Goal: Information Seeking & Learning: Learn about a topic

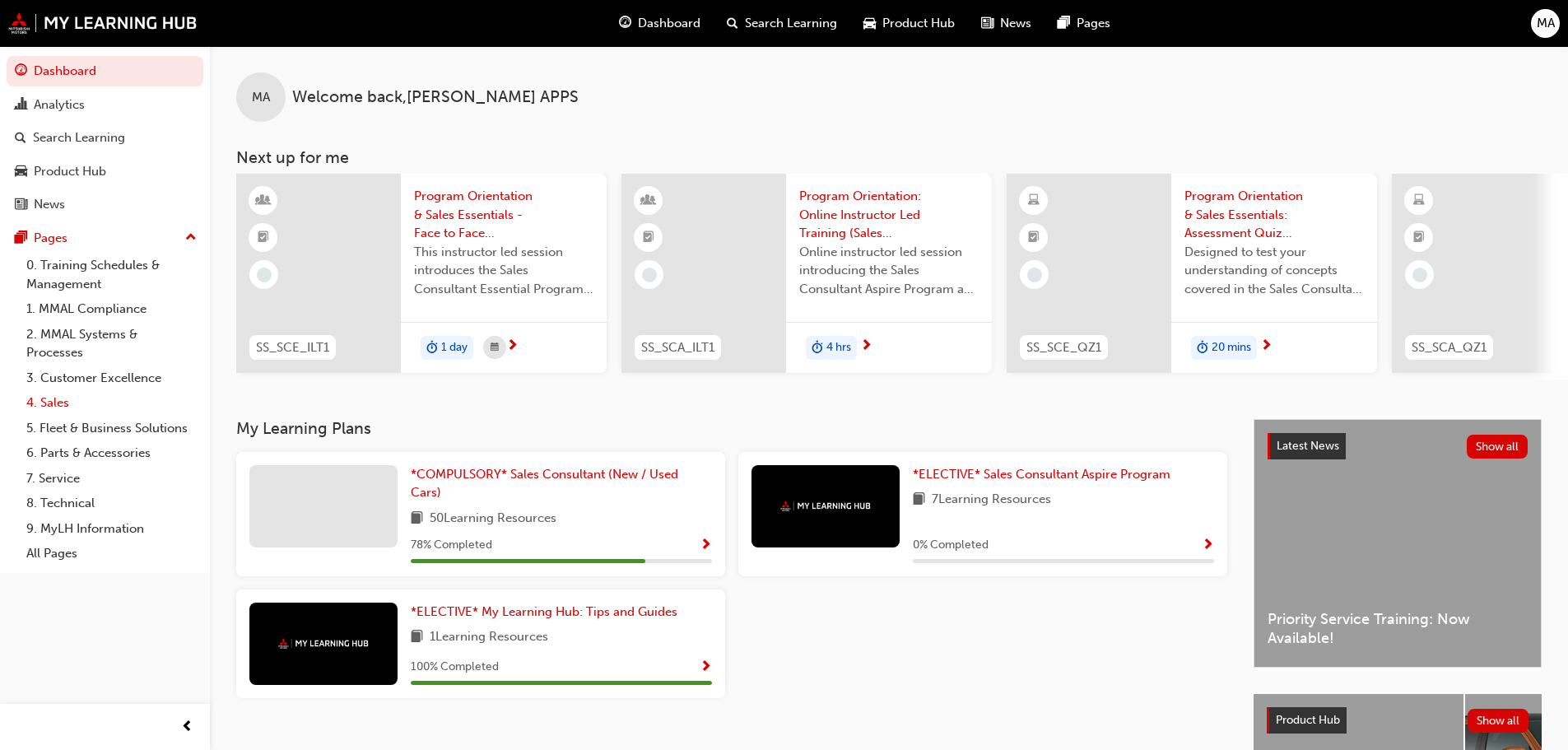
click at [69, 404] on link "4. Sales" at bounding box center [111, 403] width 183 height 26
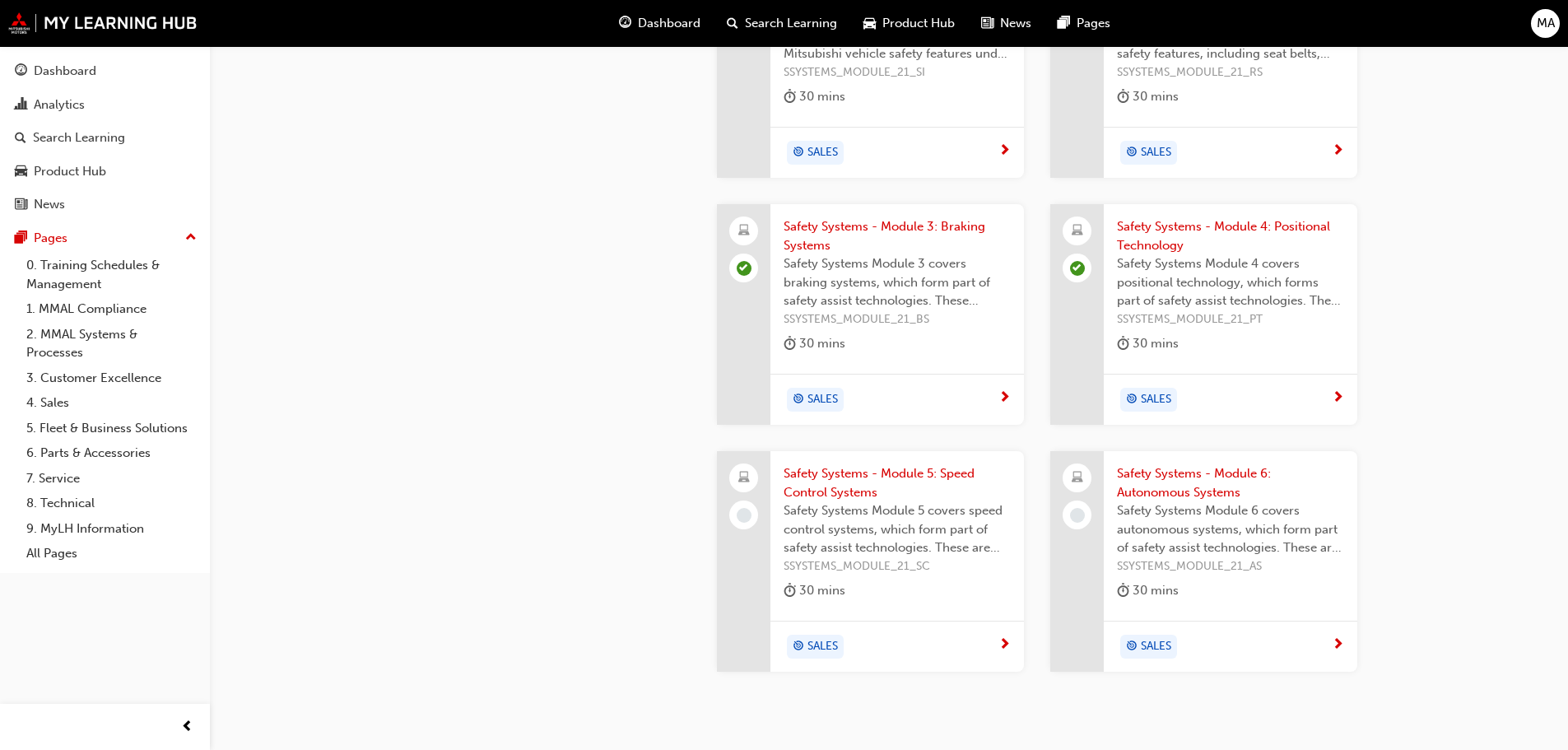
scroll to position [1970, 0]
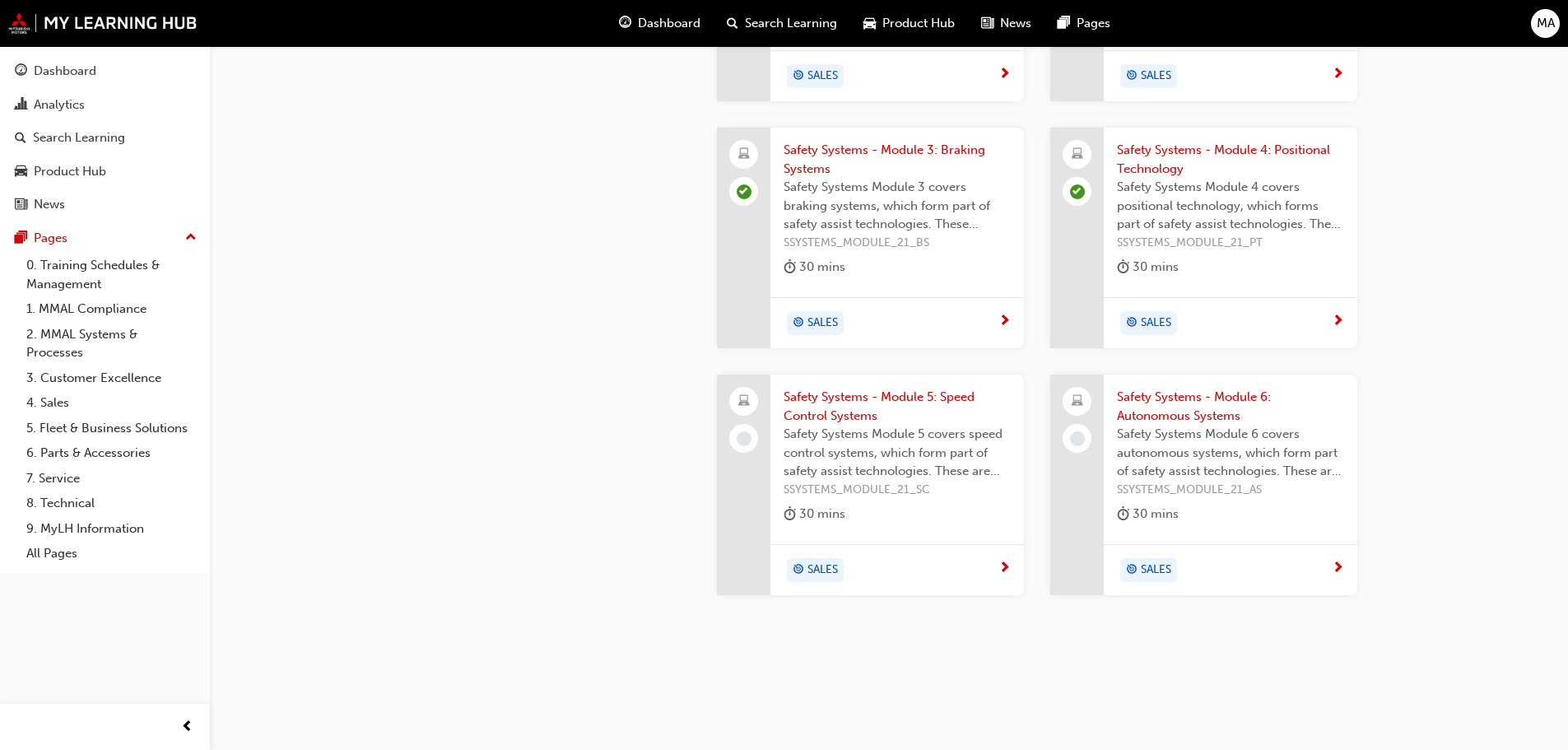
click at [828, 561] on span "SALES" at bounding box center [822, 569] width 30 height 19
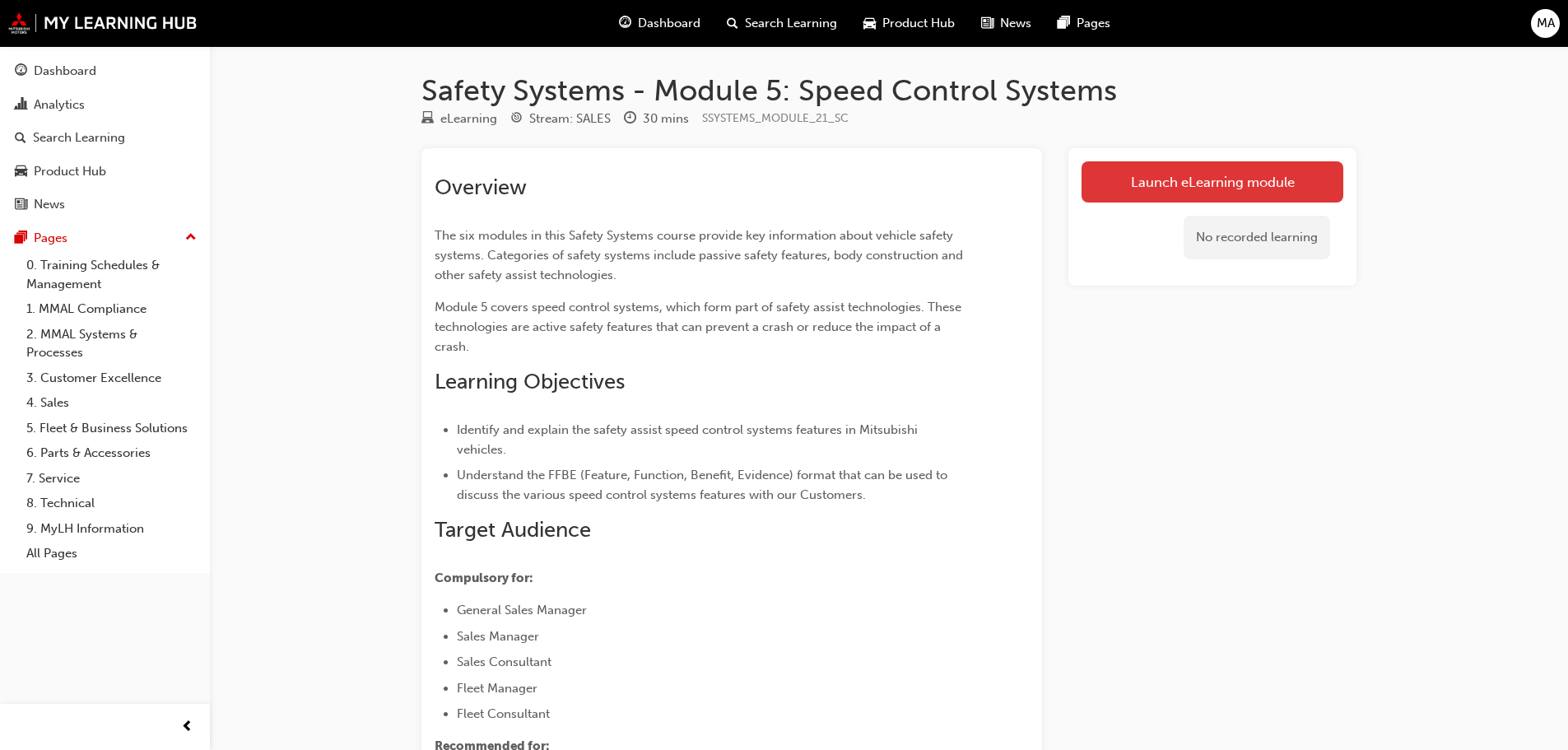
click at [1187, 181] on link "Launch eLearning module" at bounding box center [1212, 182] width 262 height 41
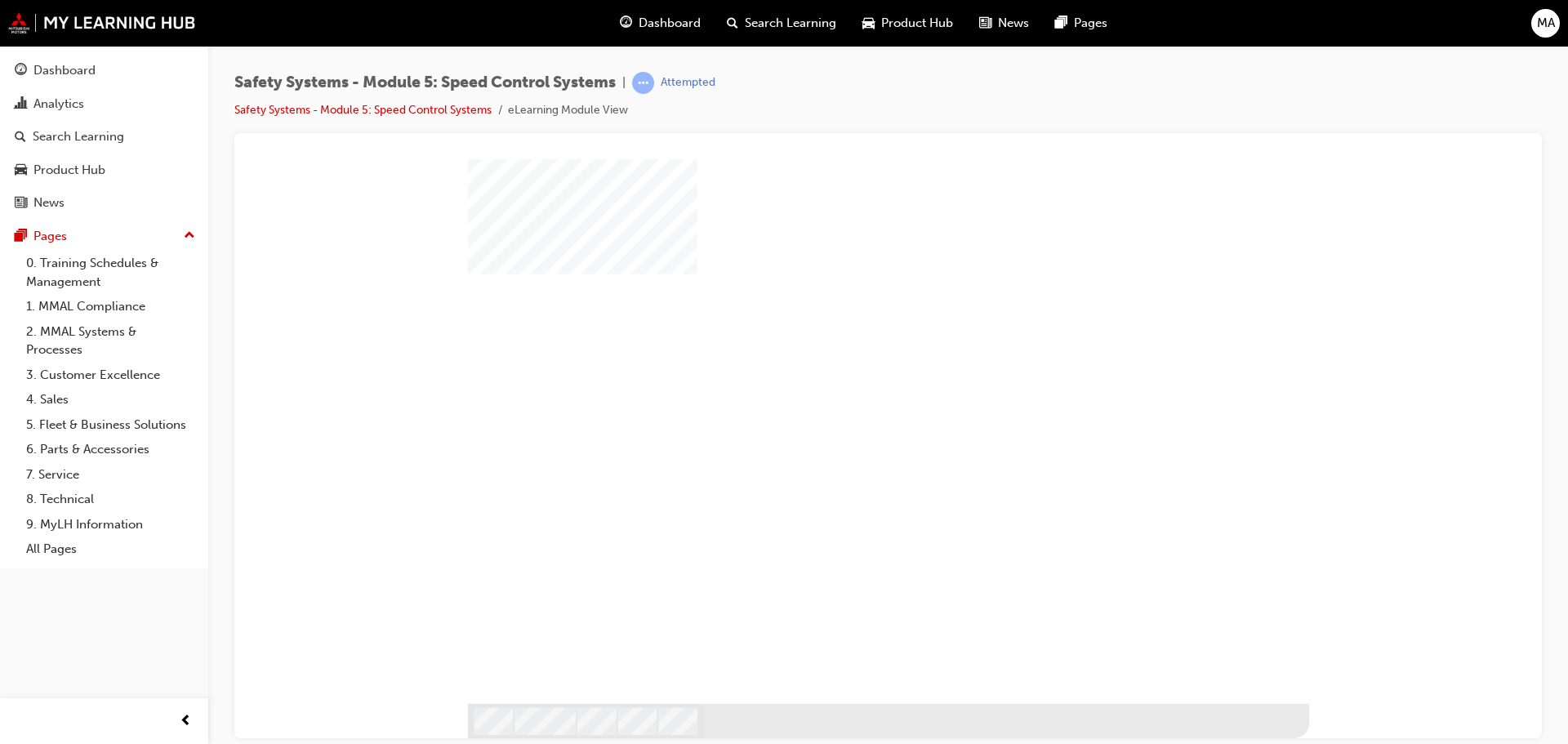
click at [1158, 721] on div at bounding box center [889, 448] width 841 height 579
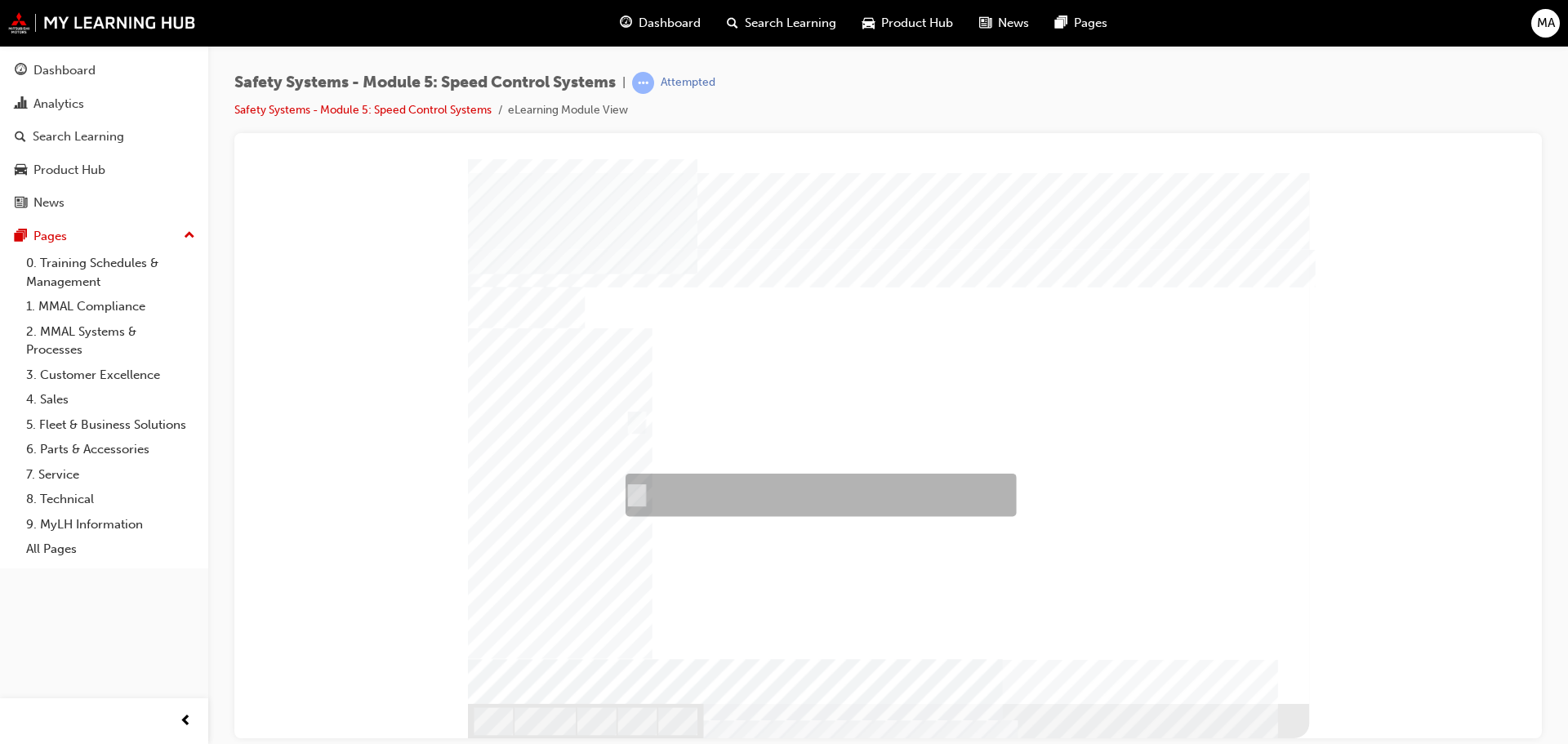
radio input "true"
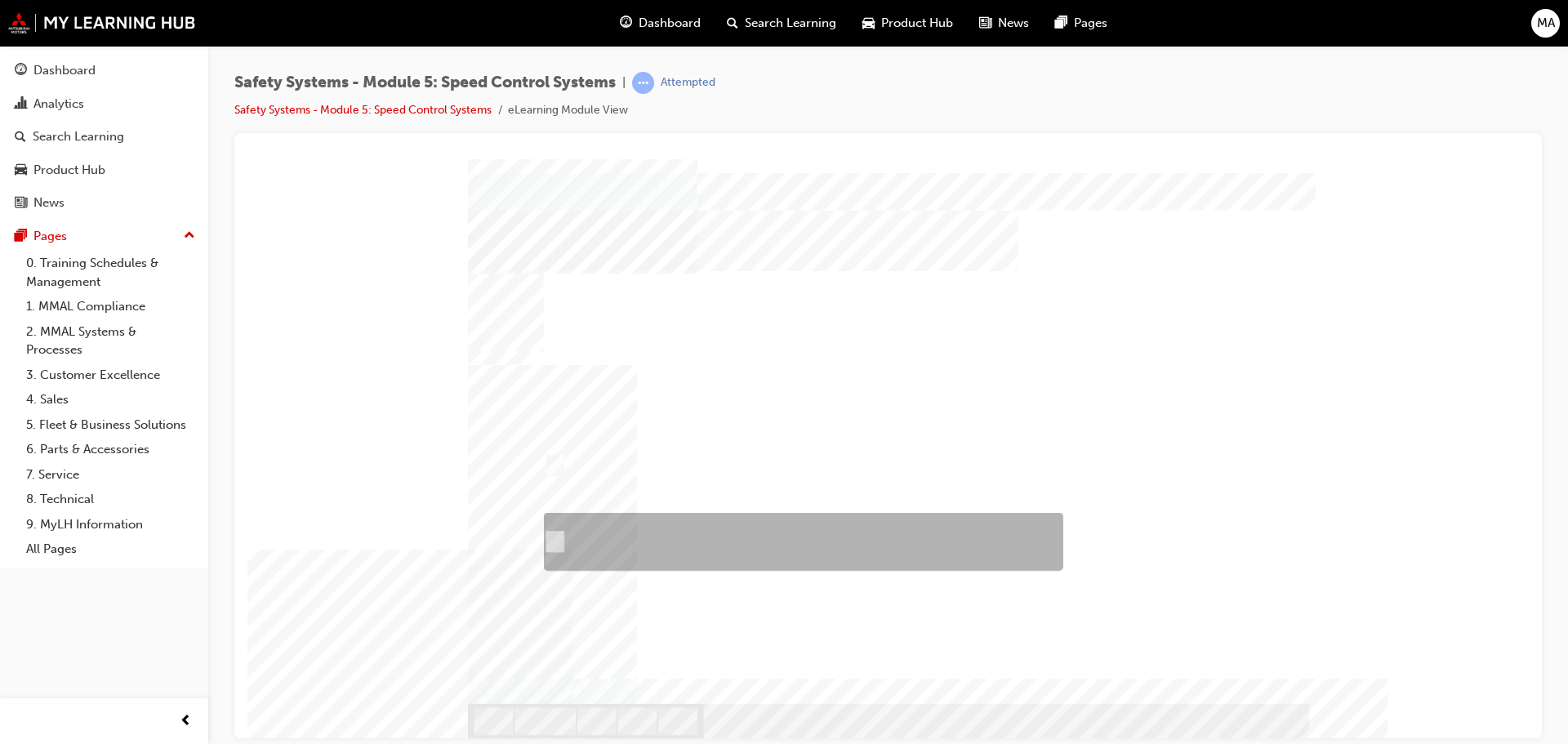
radio input "true"
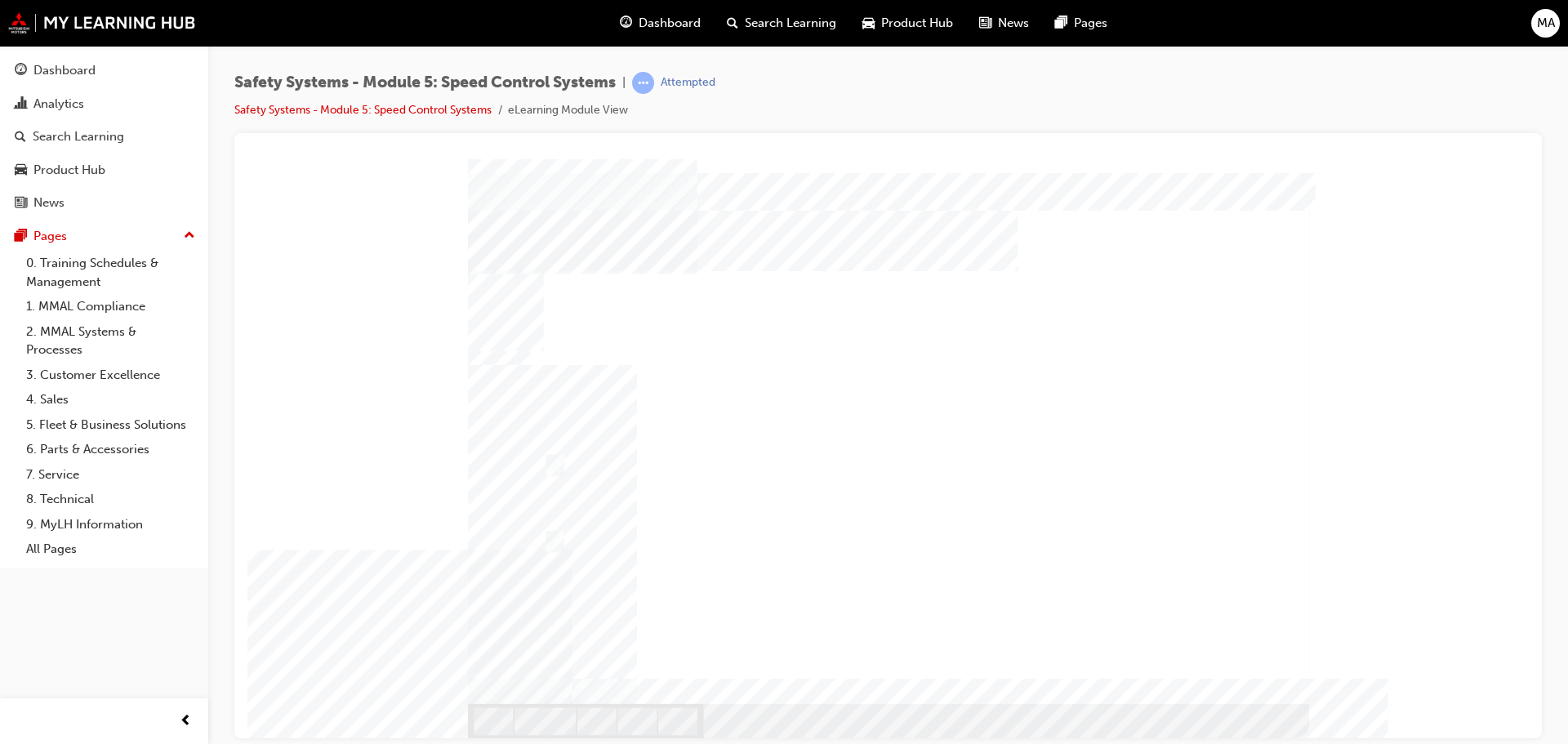
click at [551, 463] on div at bounding box center [889, 448] width 841 height 579
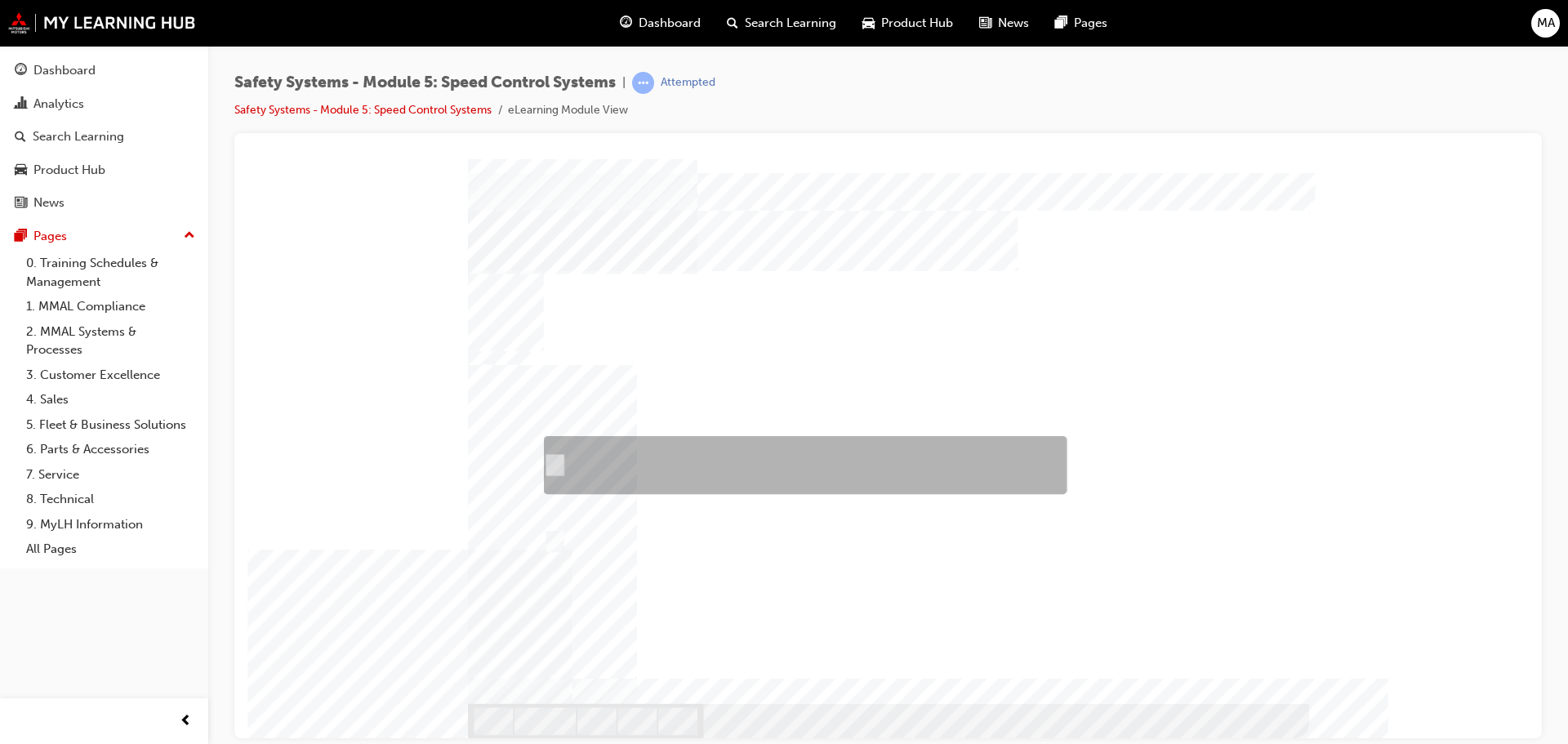
radio input "true"
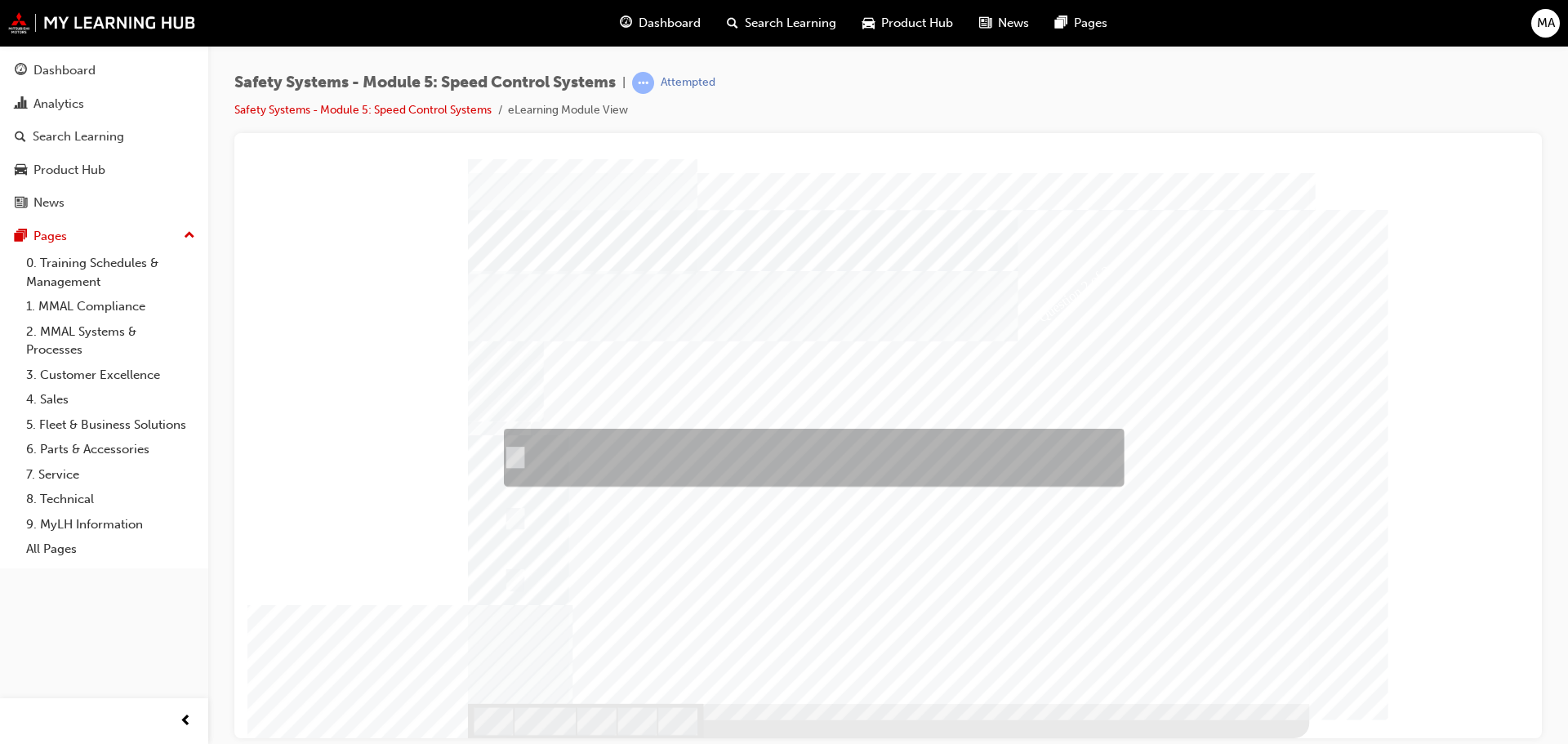
checkbox input "true"
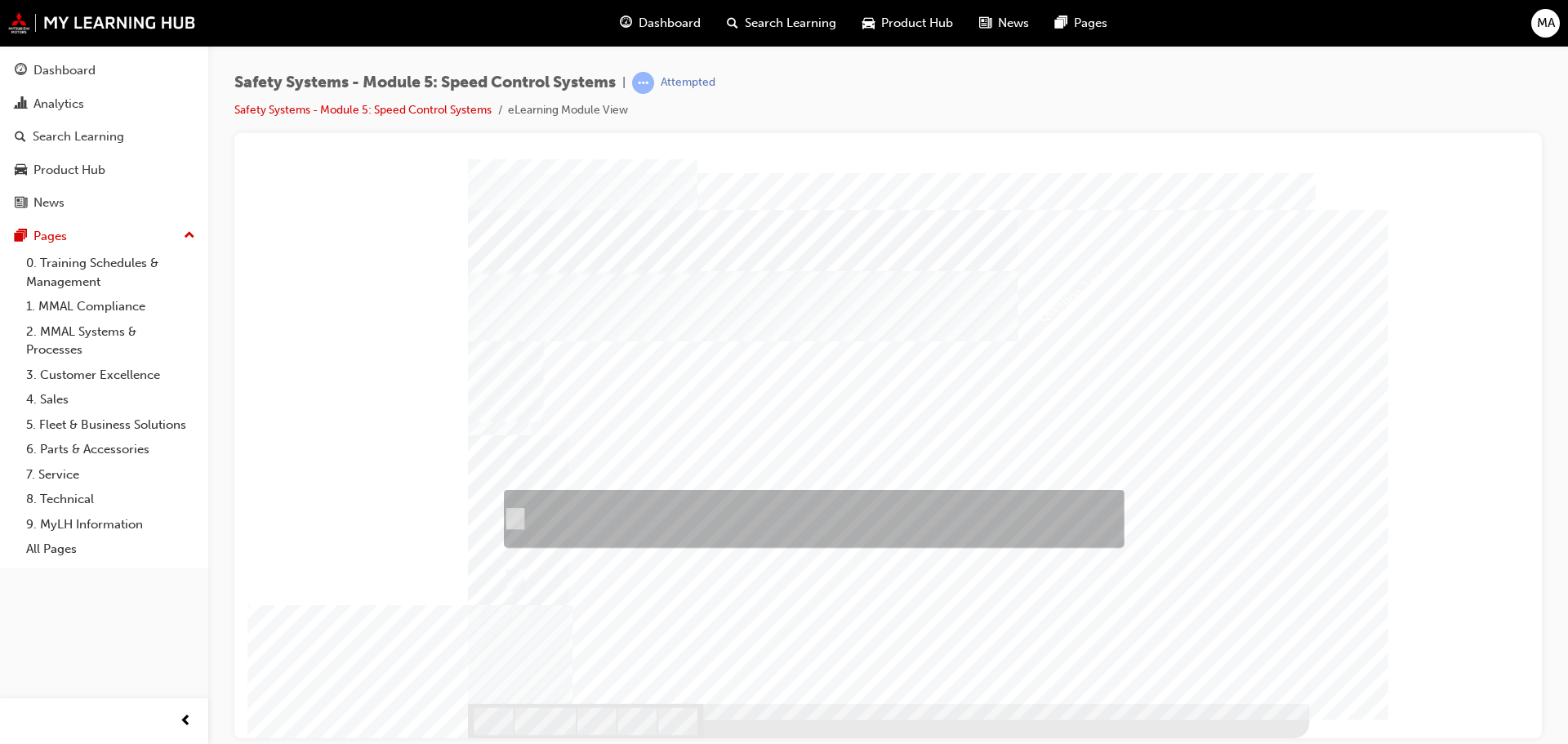
checkbox input "true"
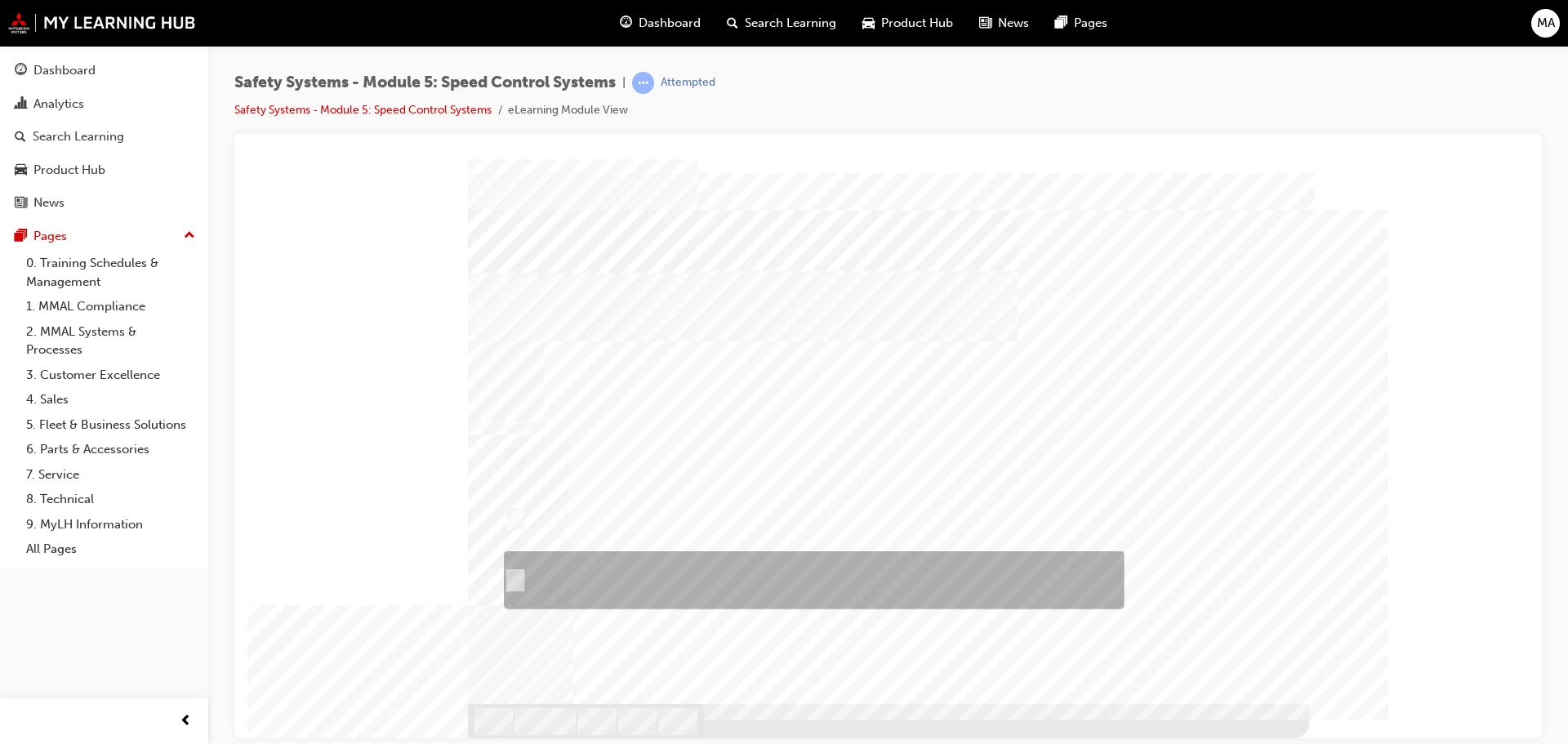
checkbox input "false"
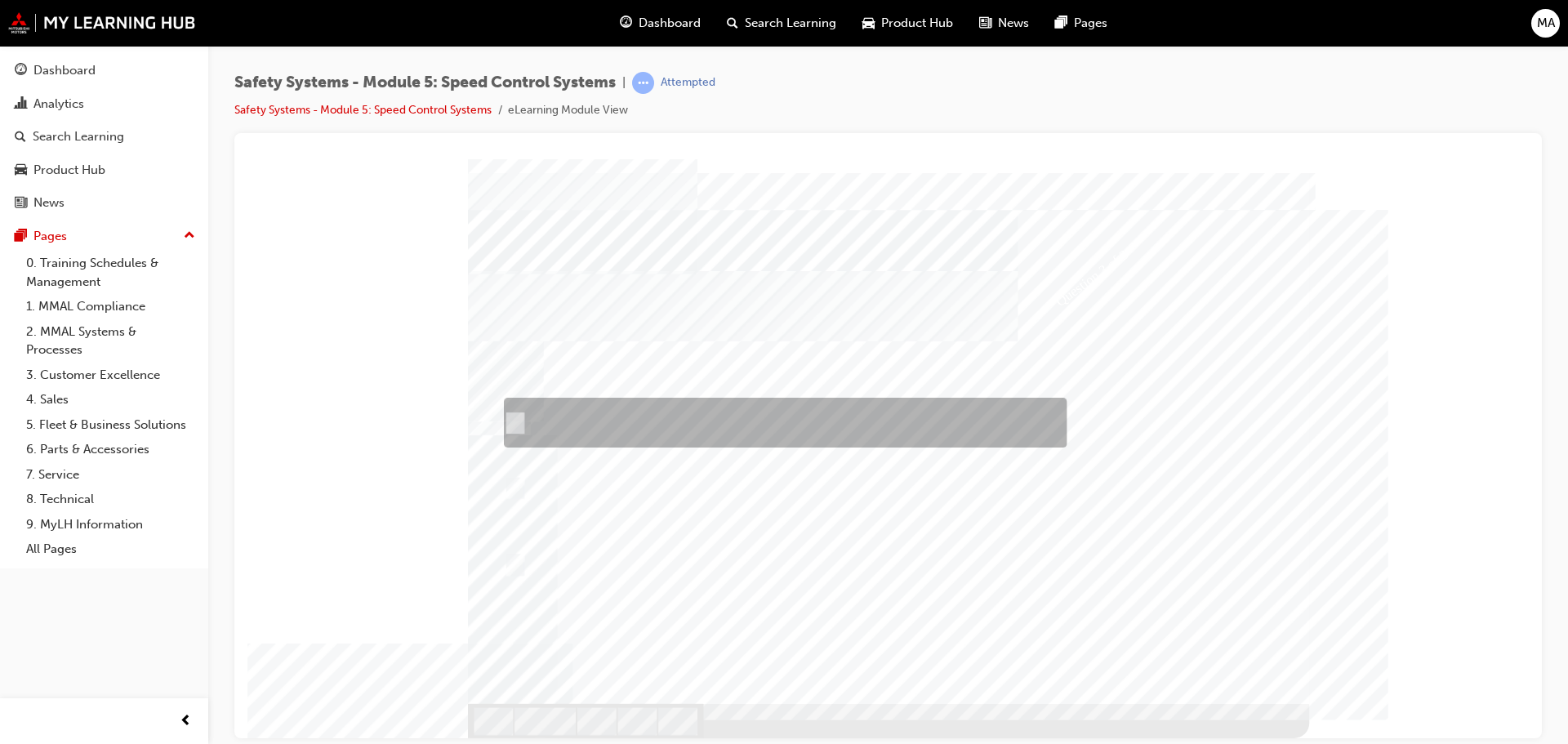
checkbox input "true"
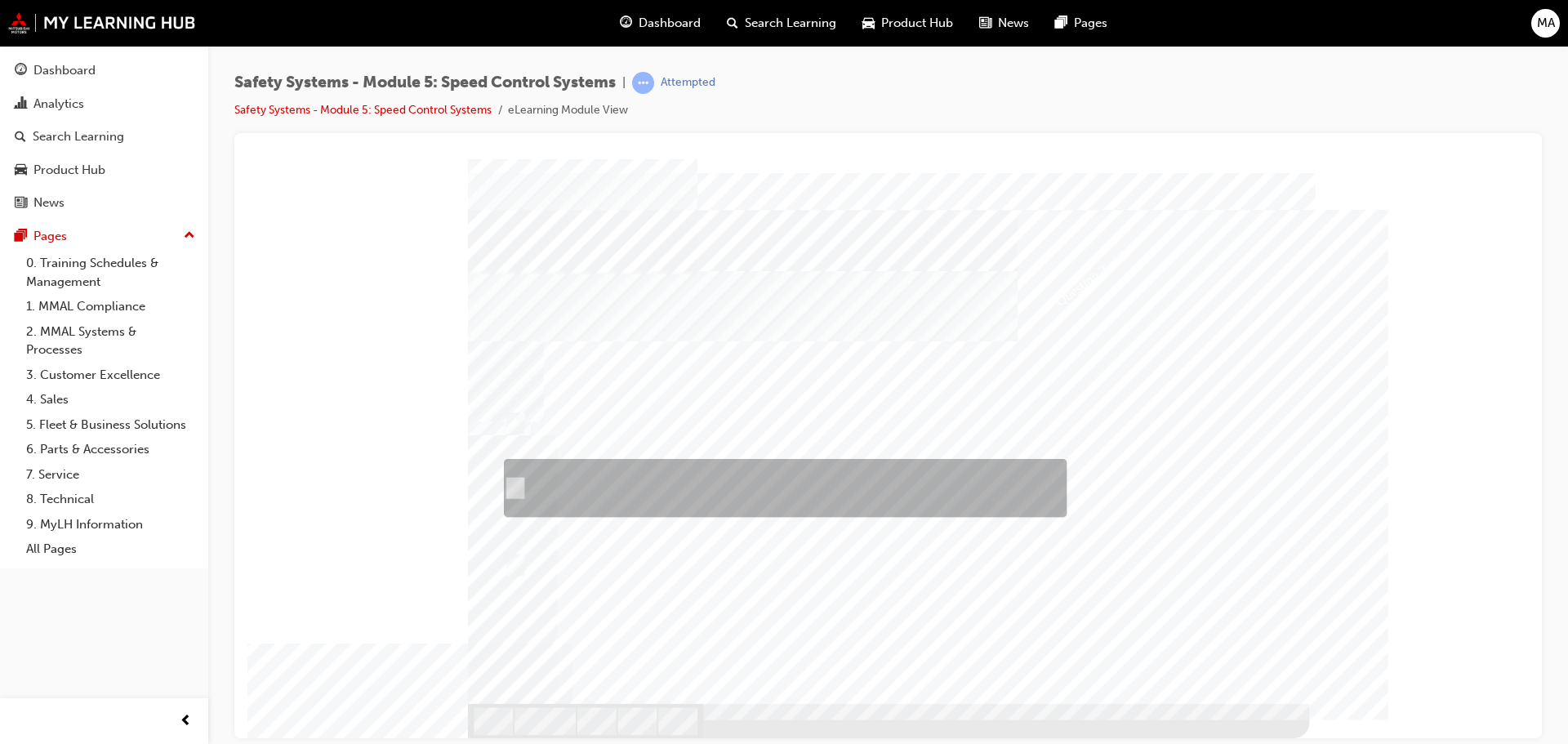
checkbox input "true"
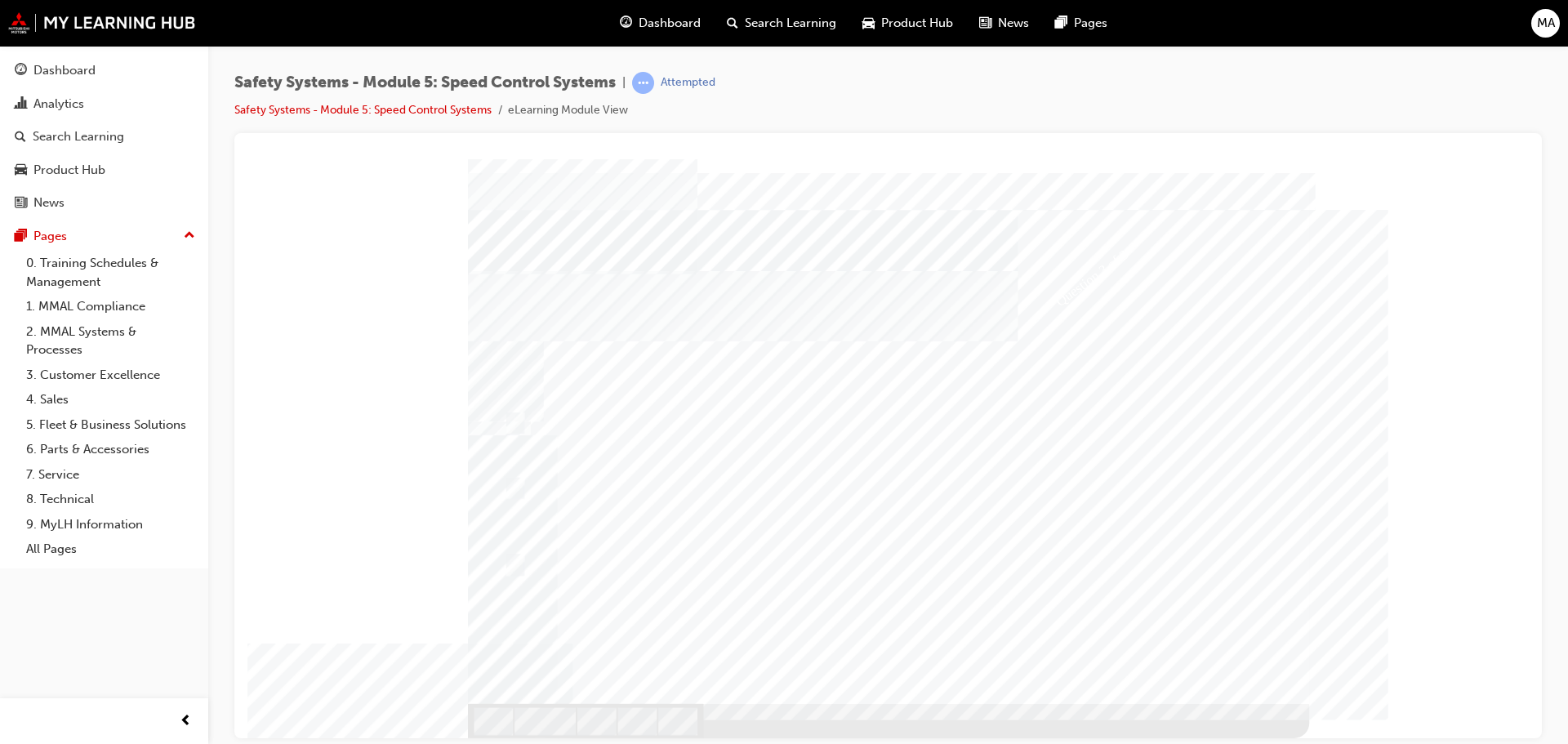
drag, startPoint x: 1246, startPoint y: 676, endPoint x: 1241, endPoint y: 701, distance: 25.5
click at [1246, 703] on div "Image" at bounding box center [892, 722] width 848 height 38
click at [515, 566] on div at bounding box center [889, 448] width 841 height 579
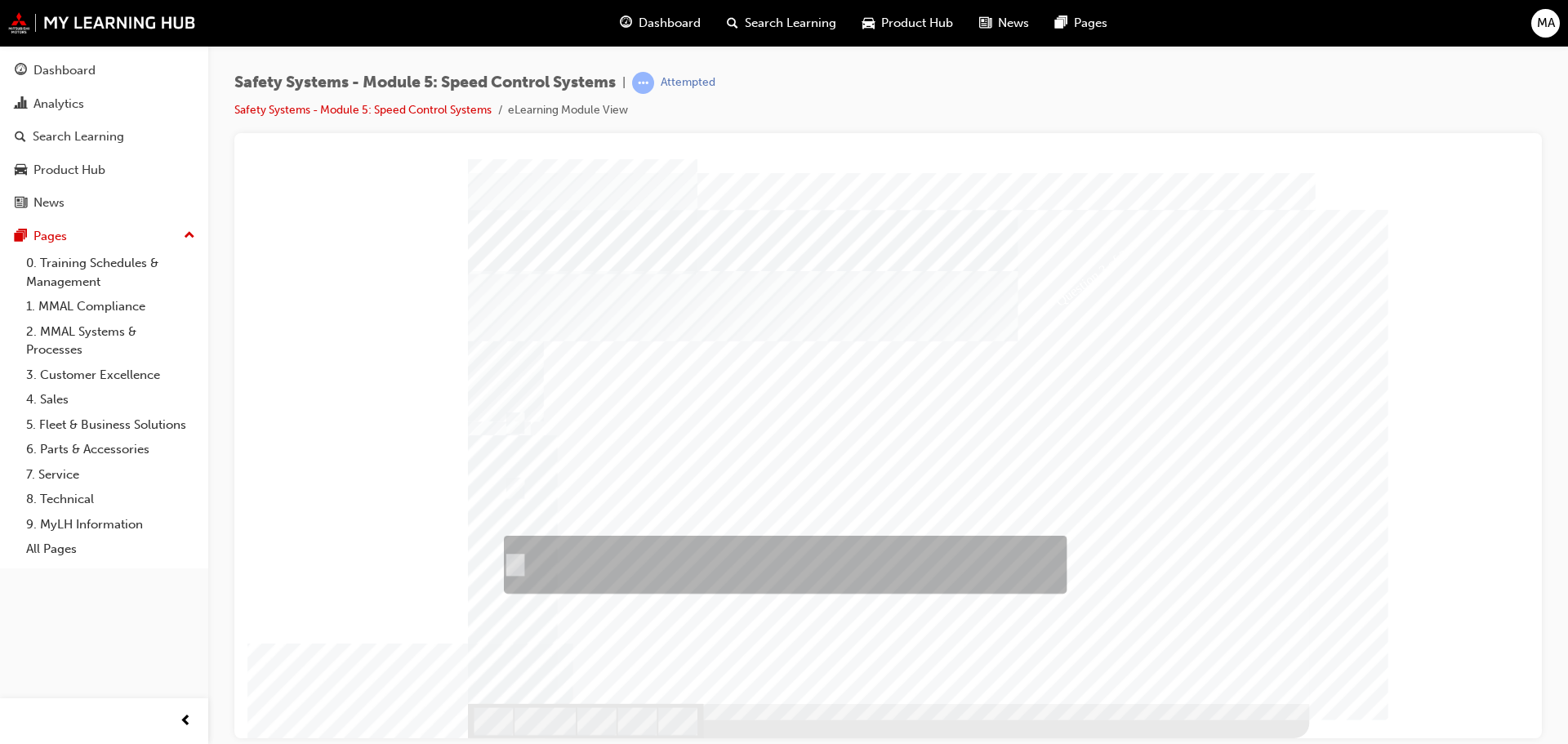
checkbox input "false"
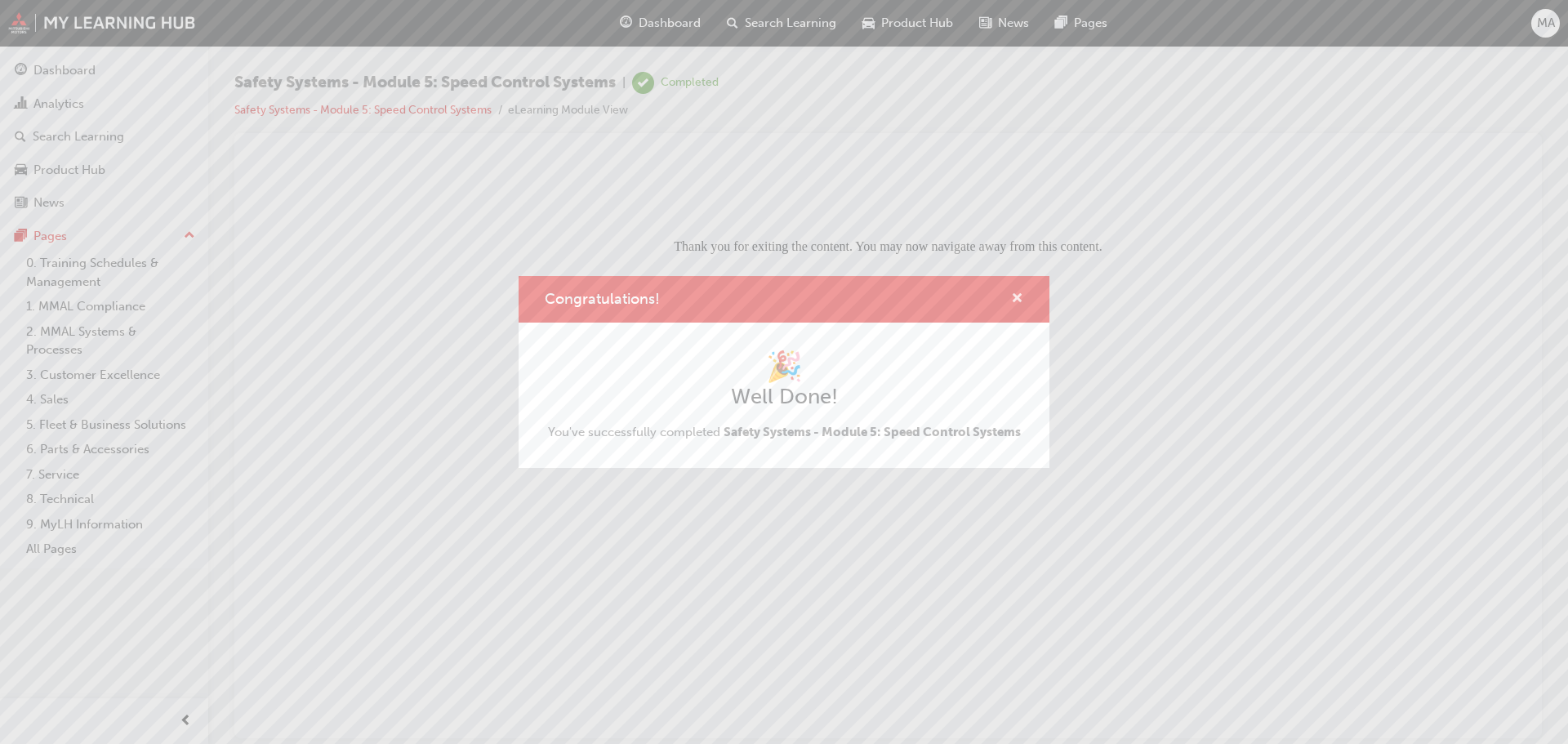
click at [1016, 292] on span "cross-icon" at bounding box center [1017, 299] width 13 height 15
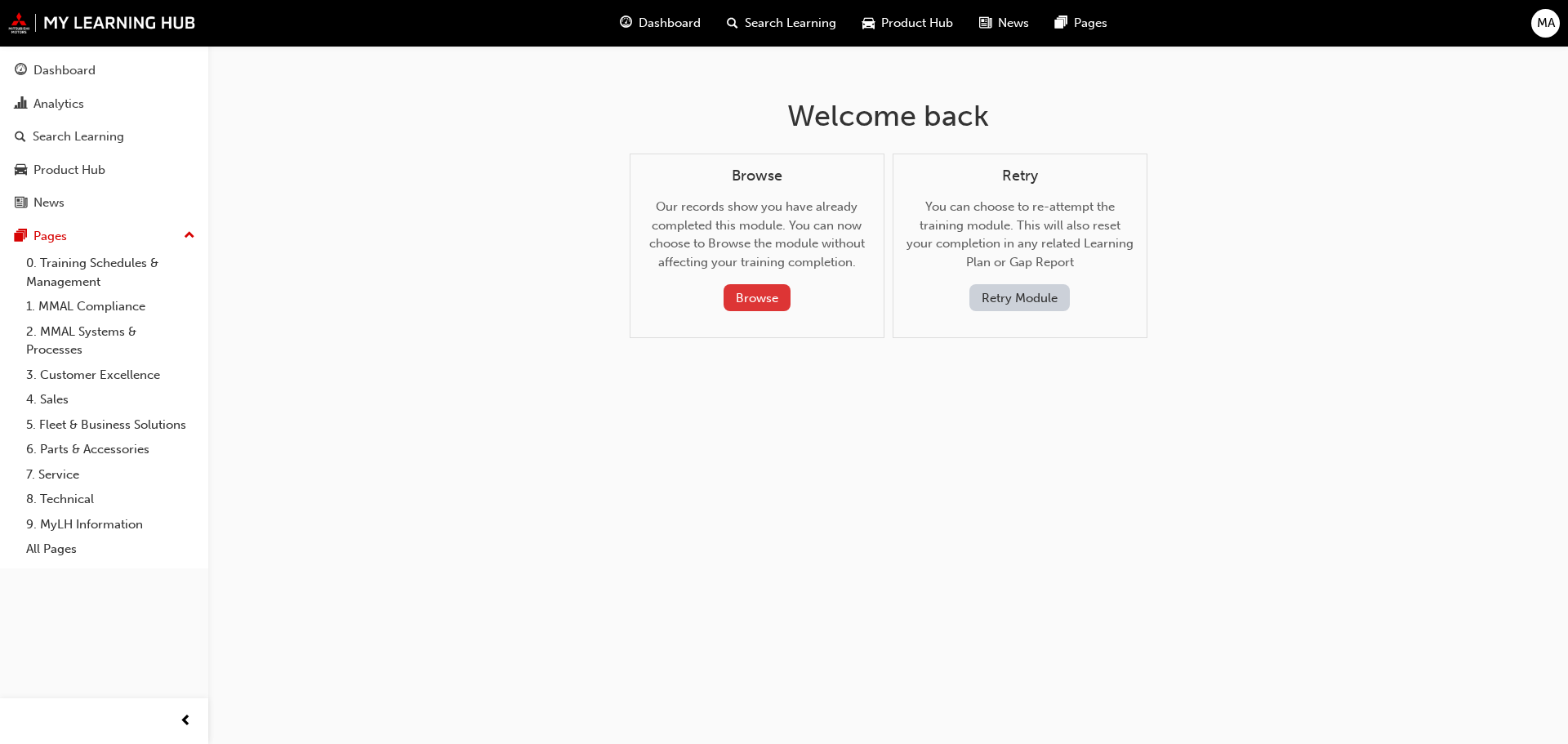
click at [763, 294] on button "Browse" at bounding box center [757, 298] width 67 height 27
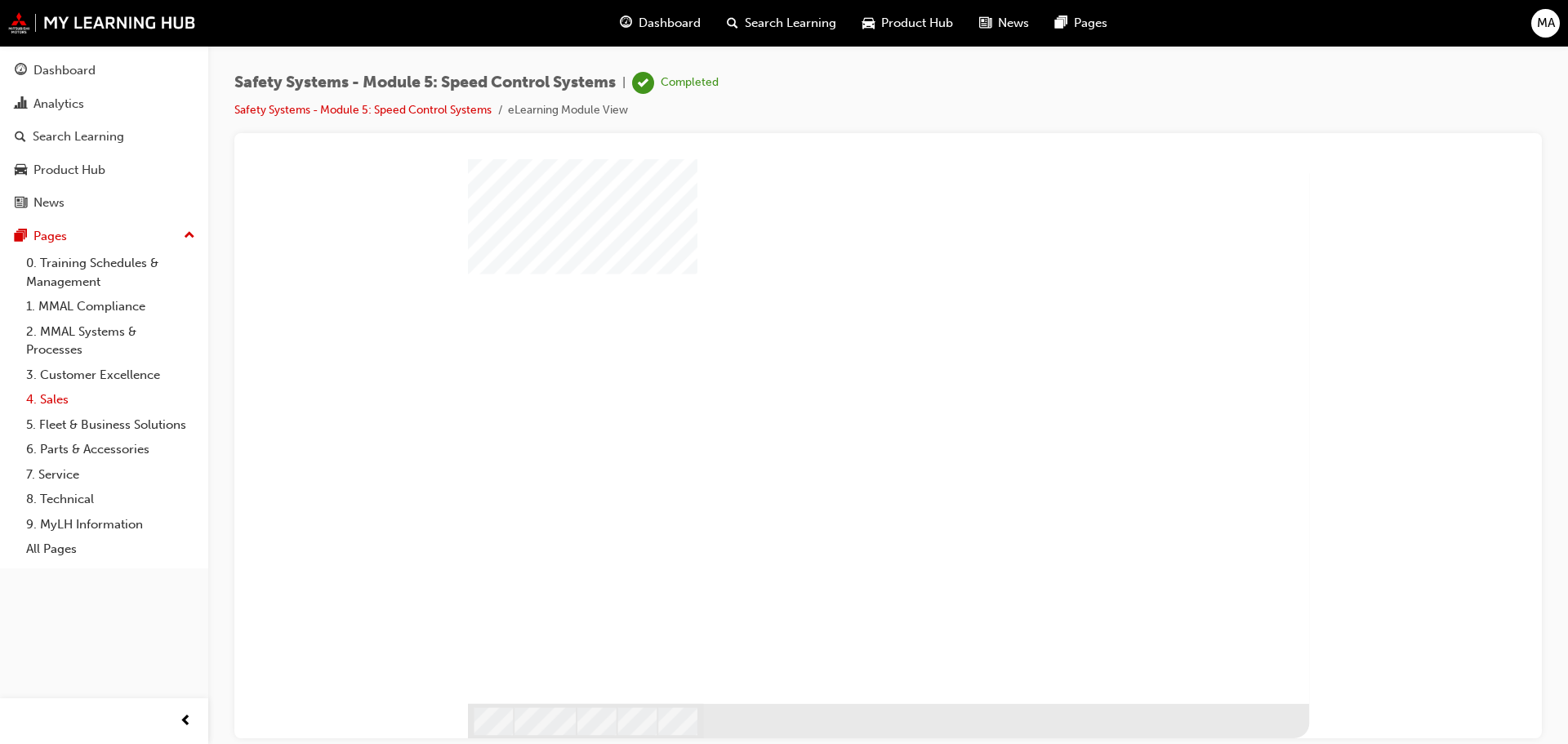
click at [66, 403] on link "4. Sales" at bounding box center [110, 400] width 182 height 25
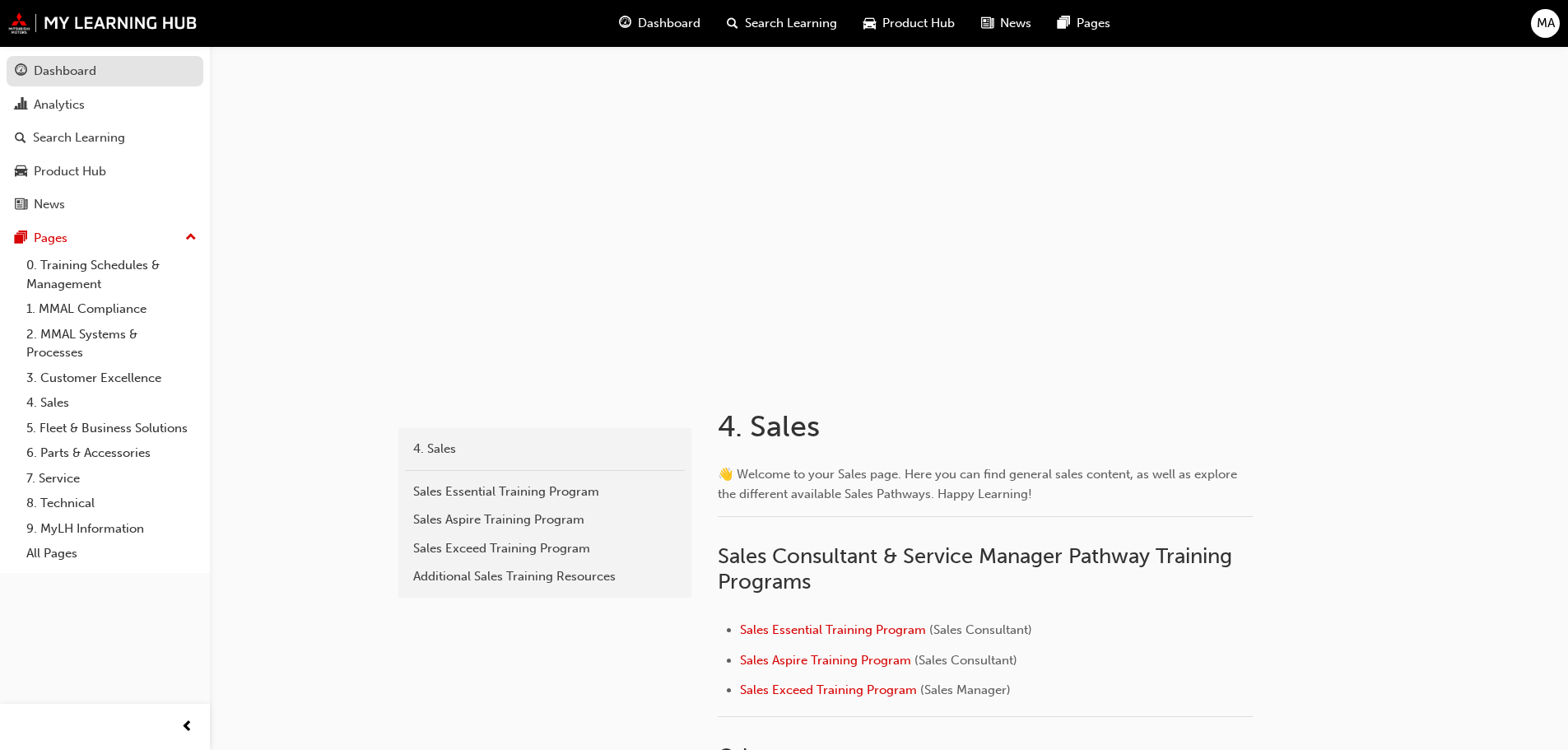
click at [65, 74] on div "Dashboard" at bounding box center [65, 71] width 63 height 19
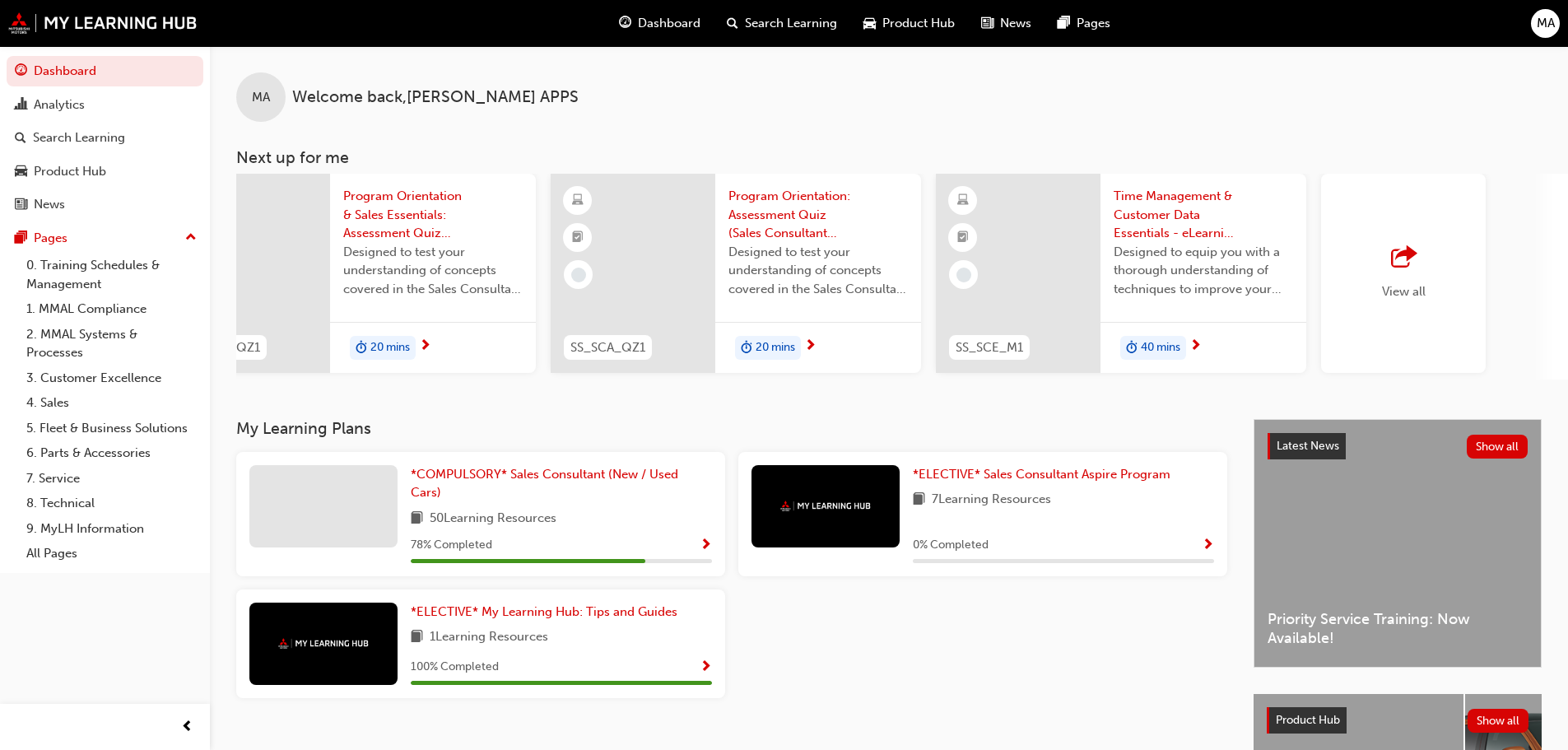
scroll to position [0, 977]
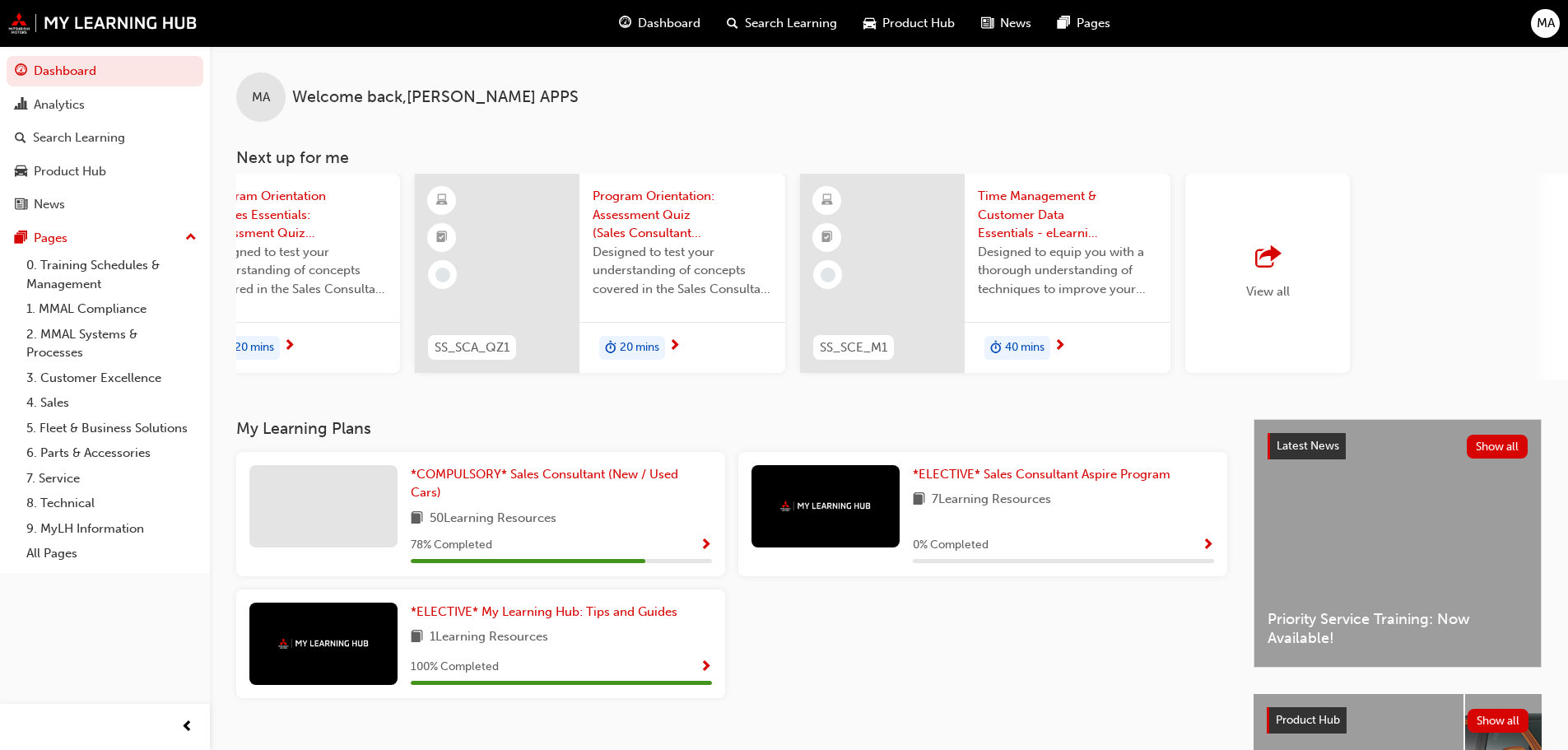
click at [1264, 291] on span "View all" at bounding box center [1268, 291] width 43 height 15
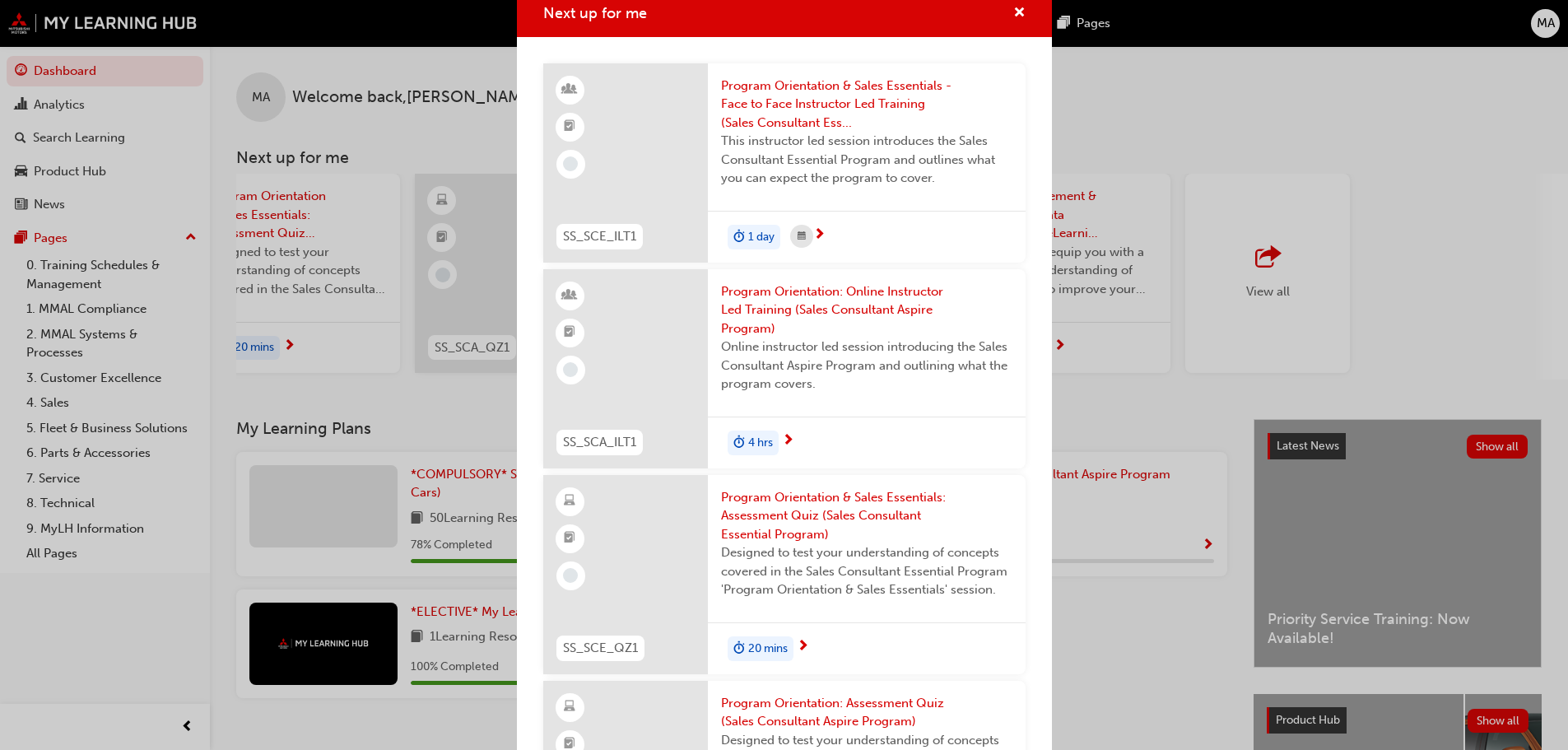
scroll to position [0, 0]
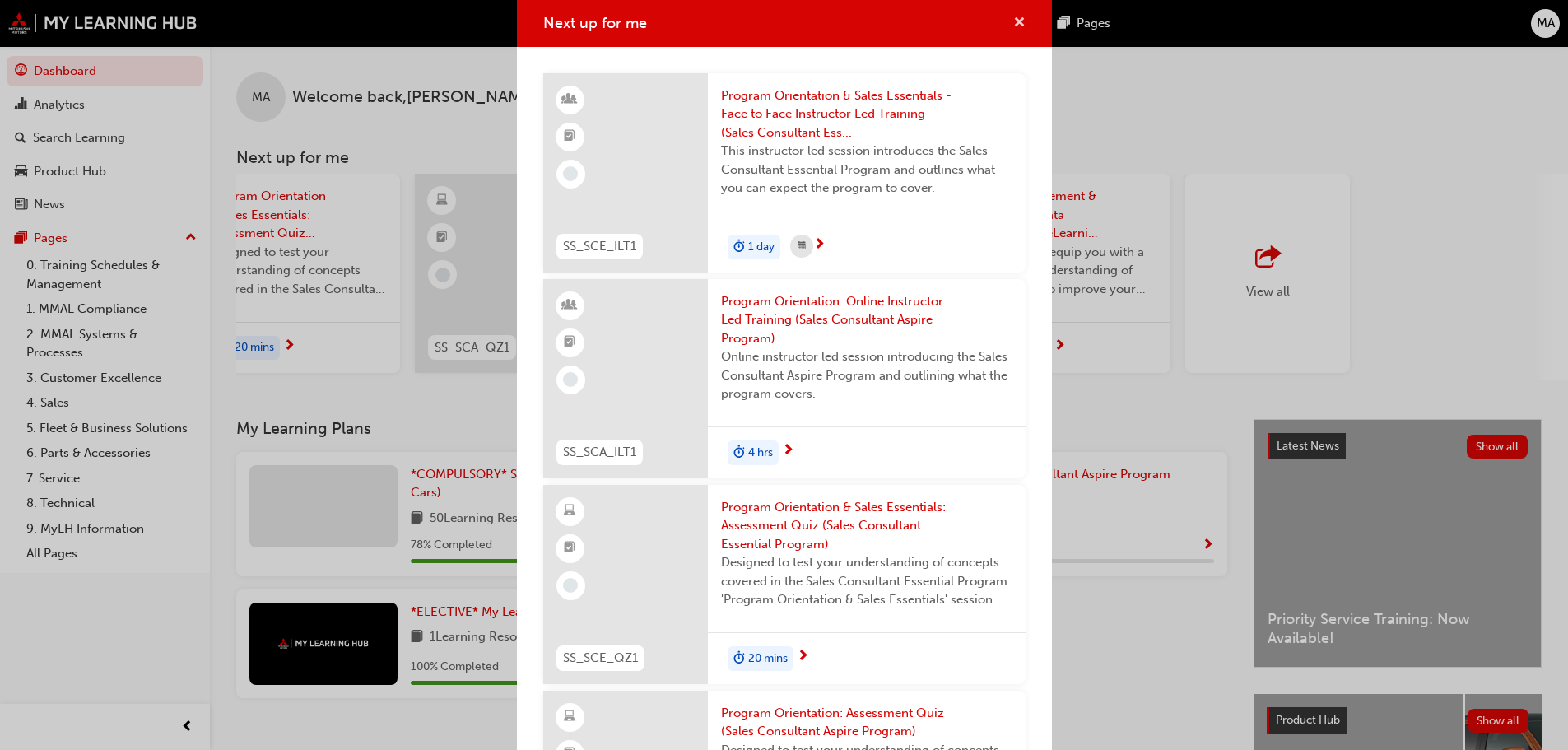
click at [1014, 22] on span "cross-icon" at bounding box center [1019, 24] width 13 height 15
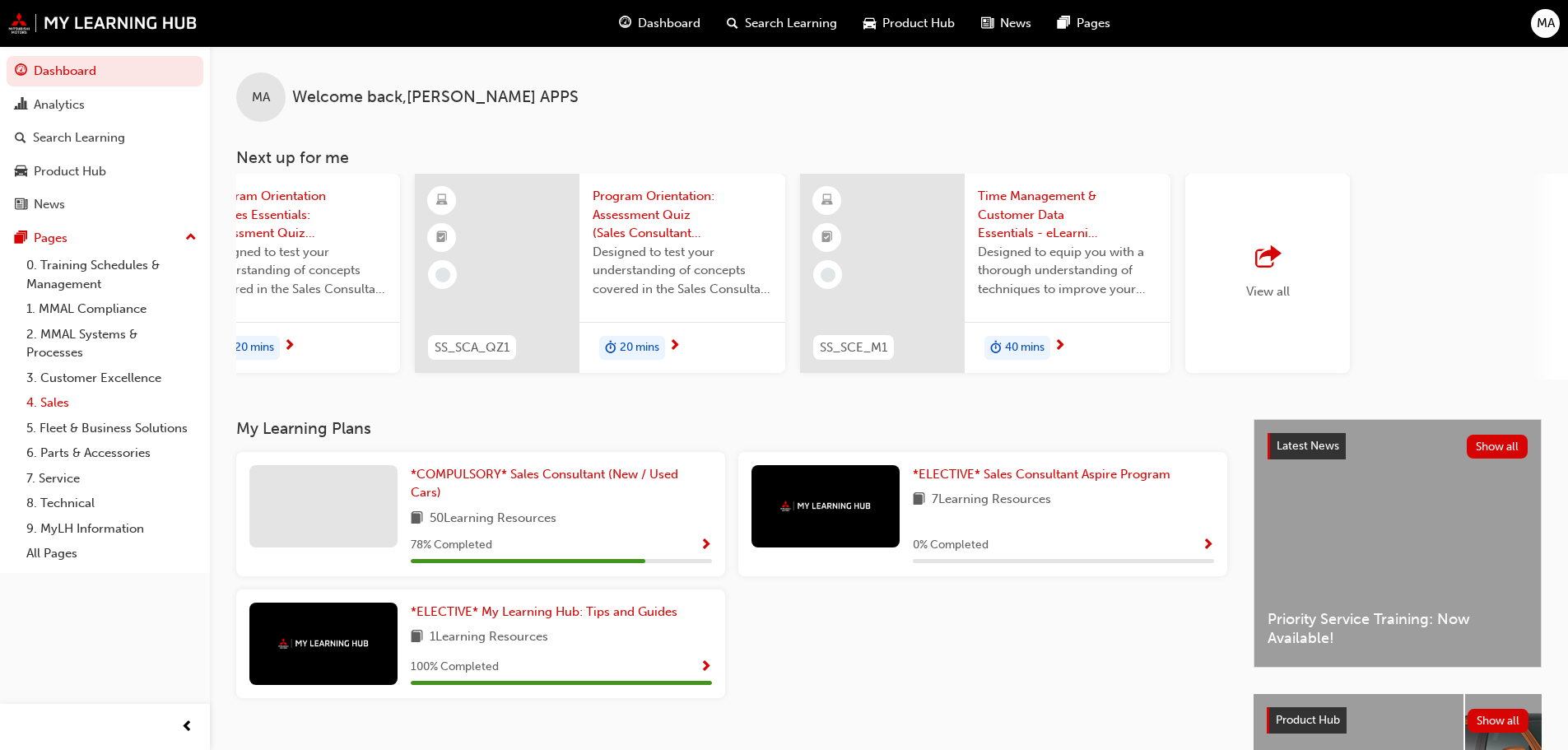
click at [44, 404] on link "4. Sales" at bounding box center [111, 403] width 183 height 26
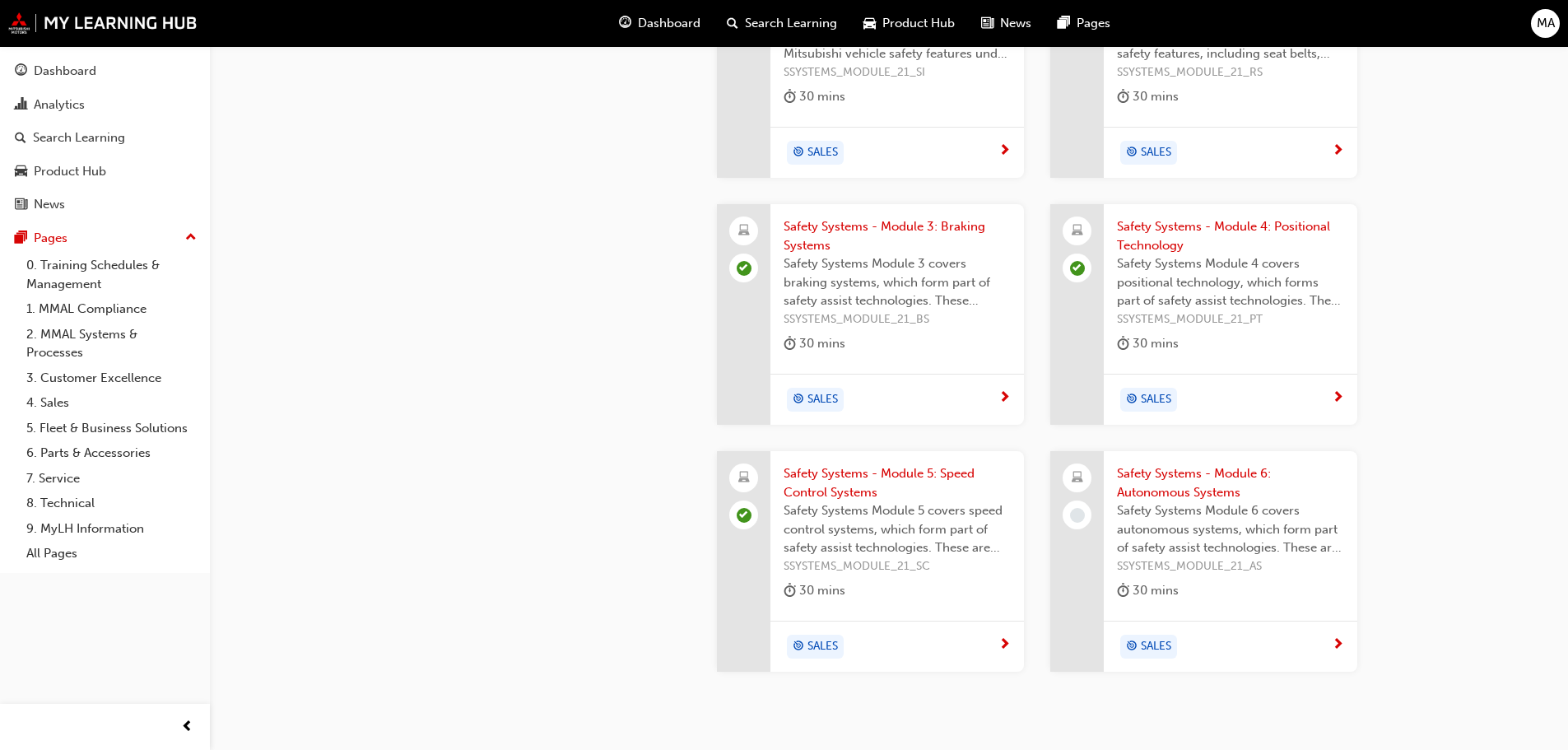
scroll to position [1970, 0]
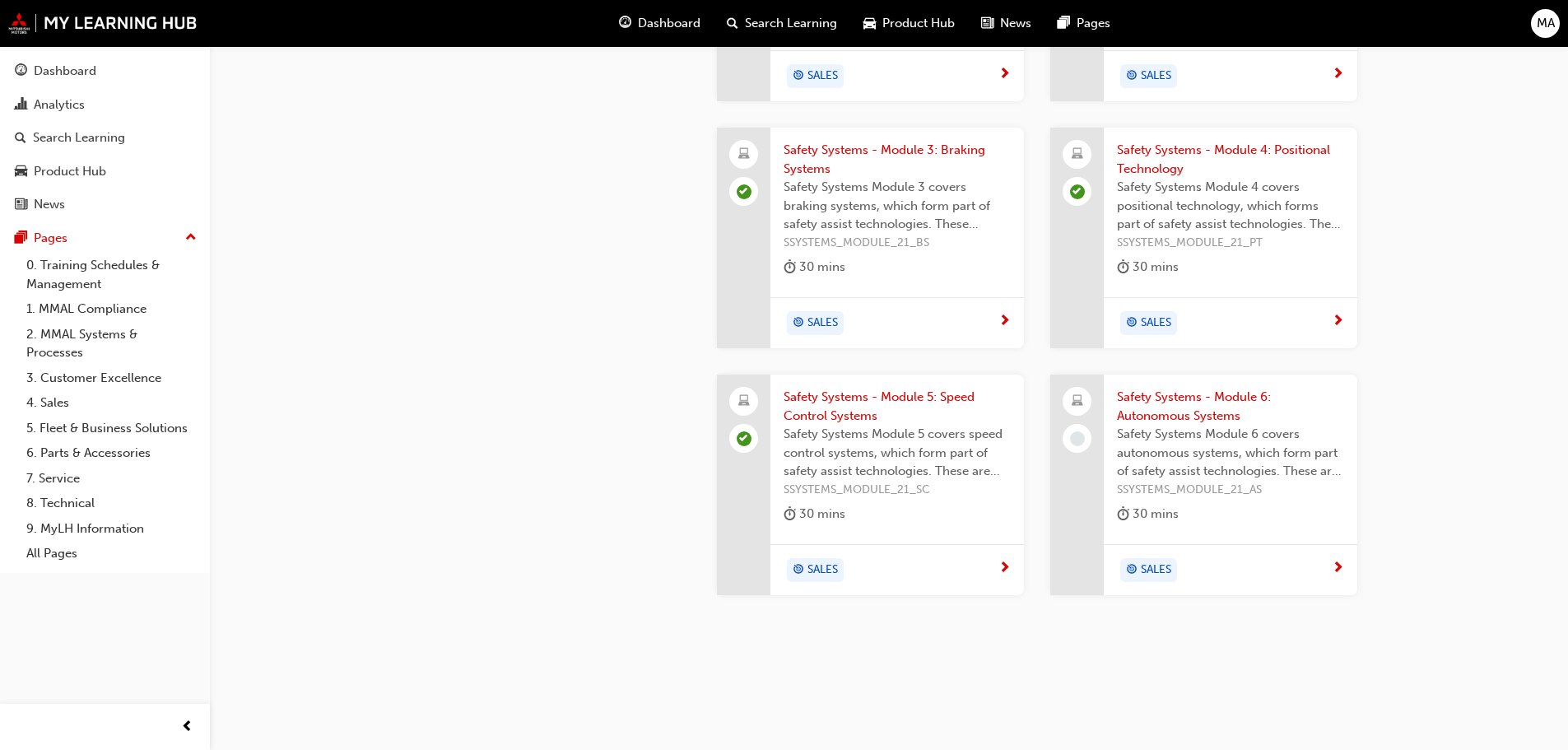
click at [1153, 561] on span "SALES" at bounding box center [1156, 569] width 30 height 19
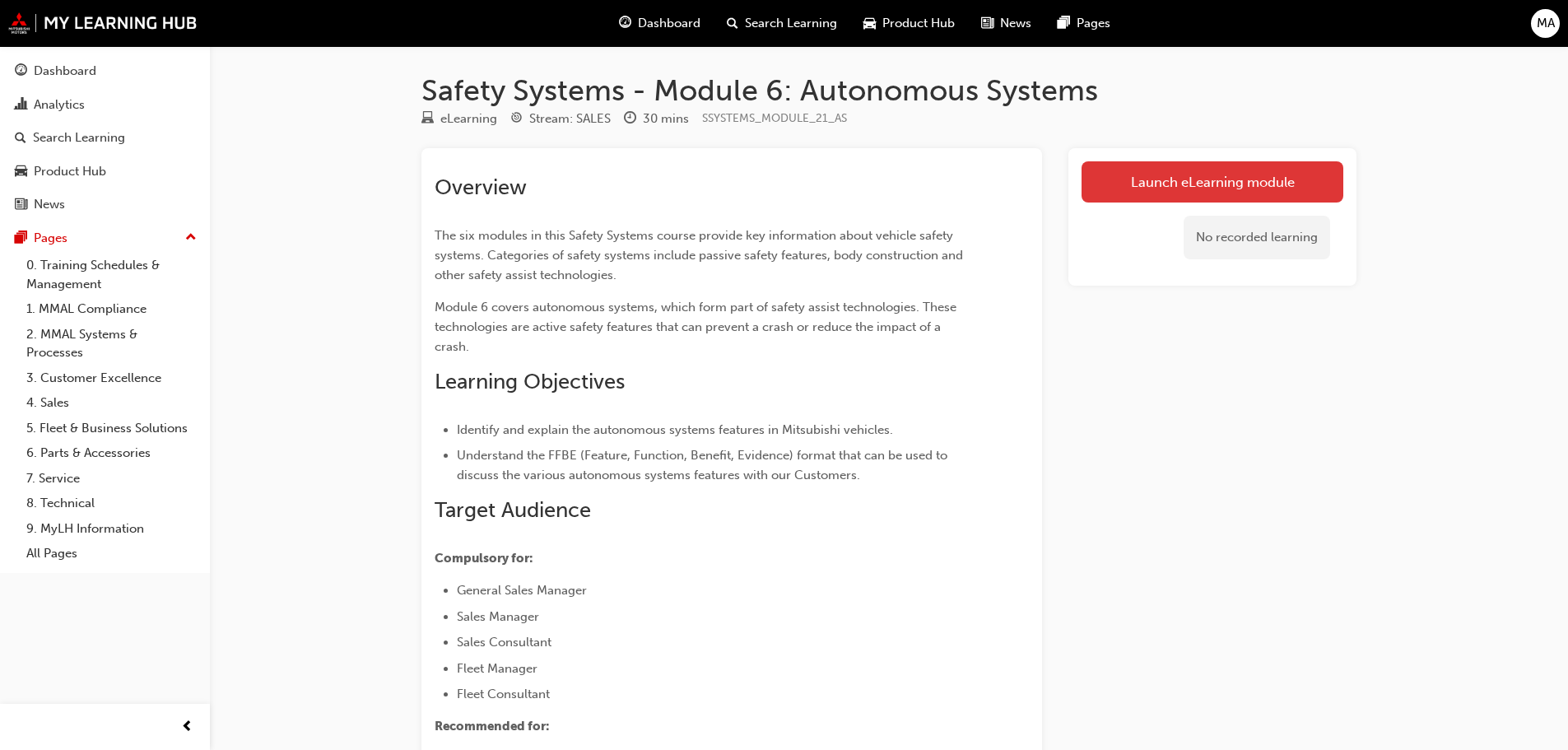
click at [1219, 171] on link "Launch eLearning module" at bounding box center [1212, 182] width 262 height 41
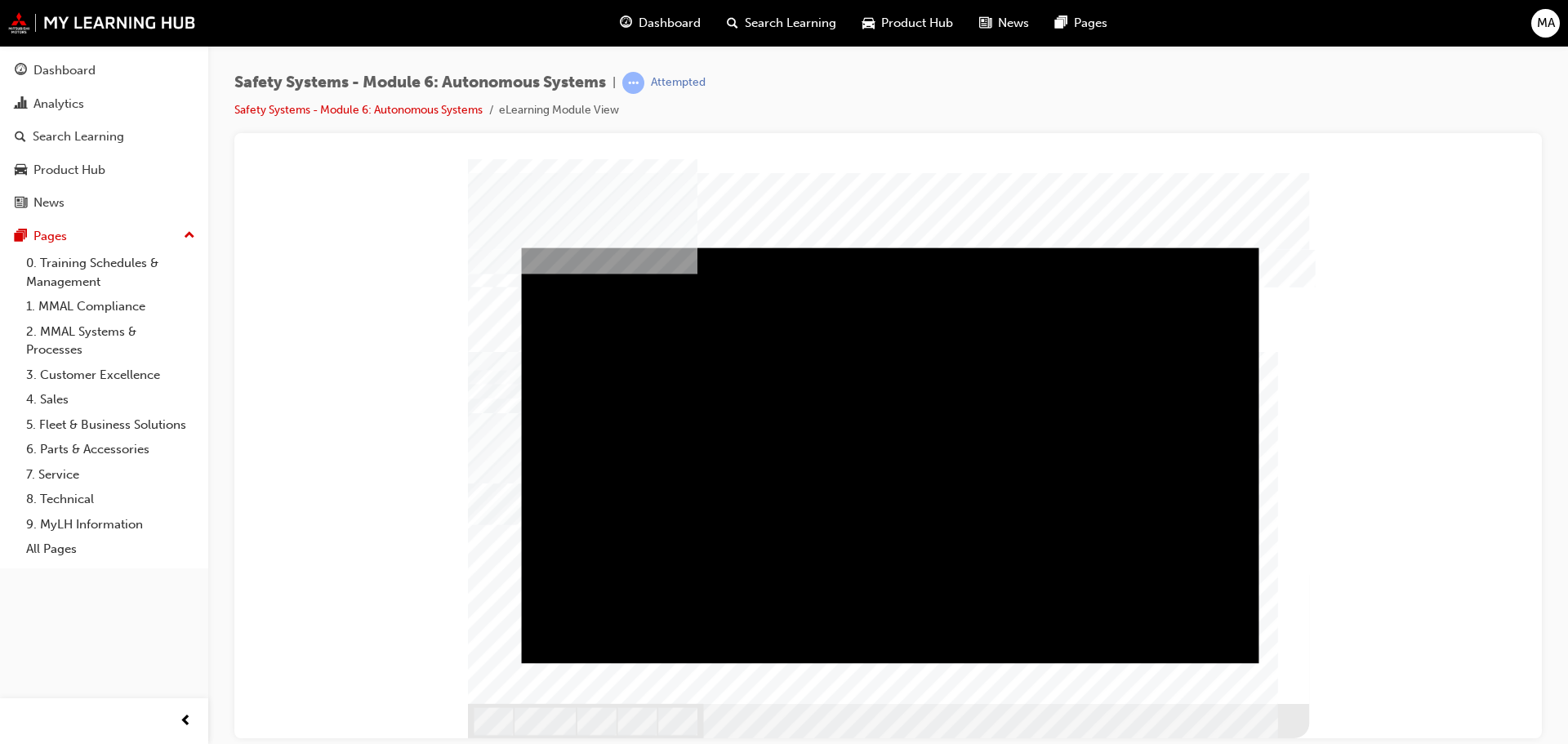
click at [889, 247] on div "Play" at bounding box center [890, 247] width 737 height 0
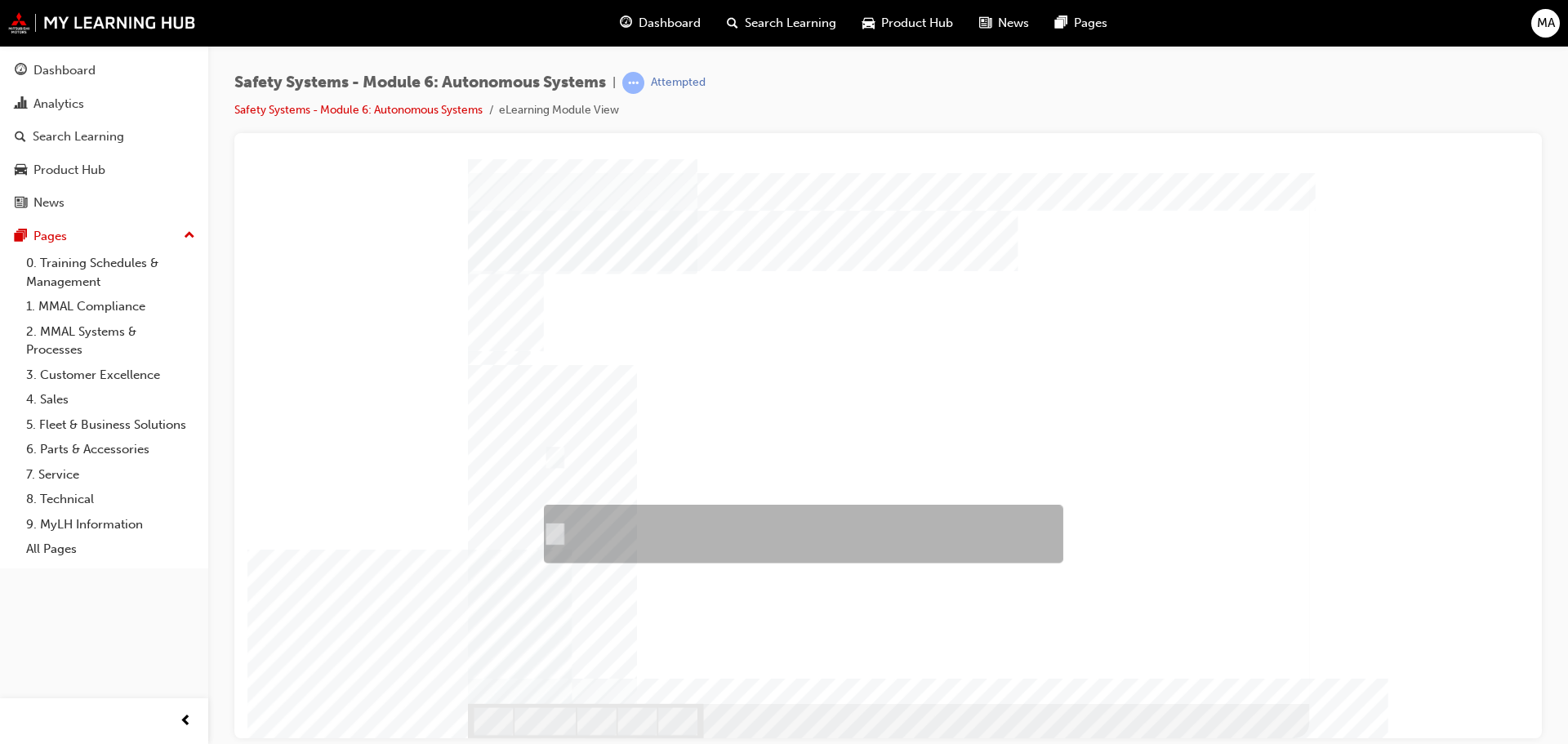
radio input "true"
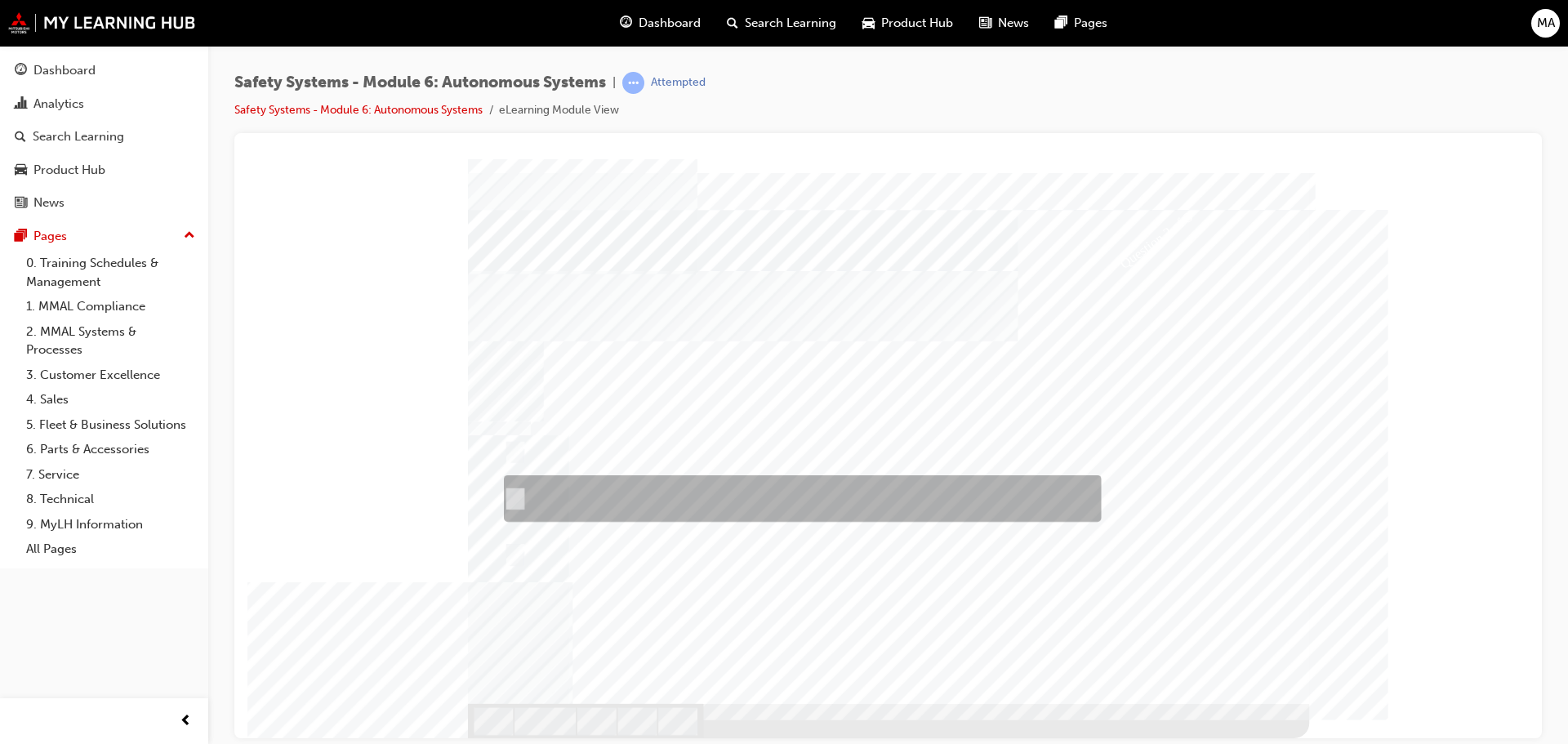
checkbox input "true"
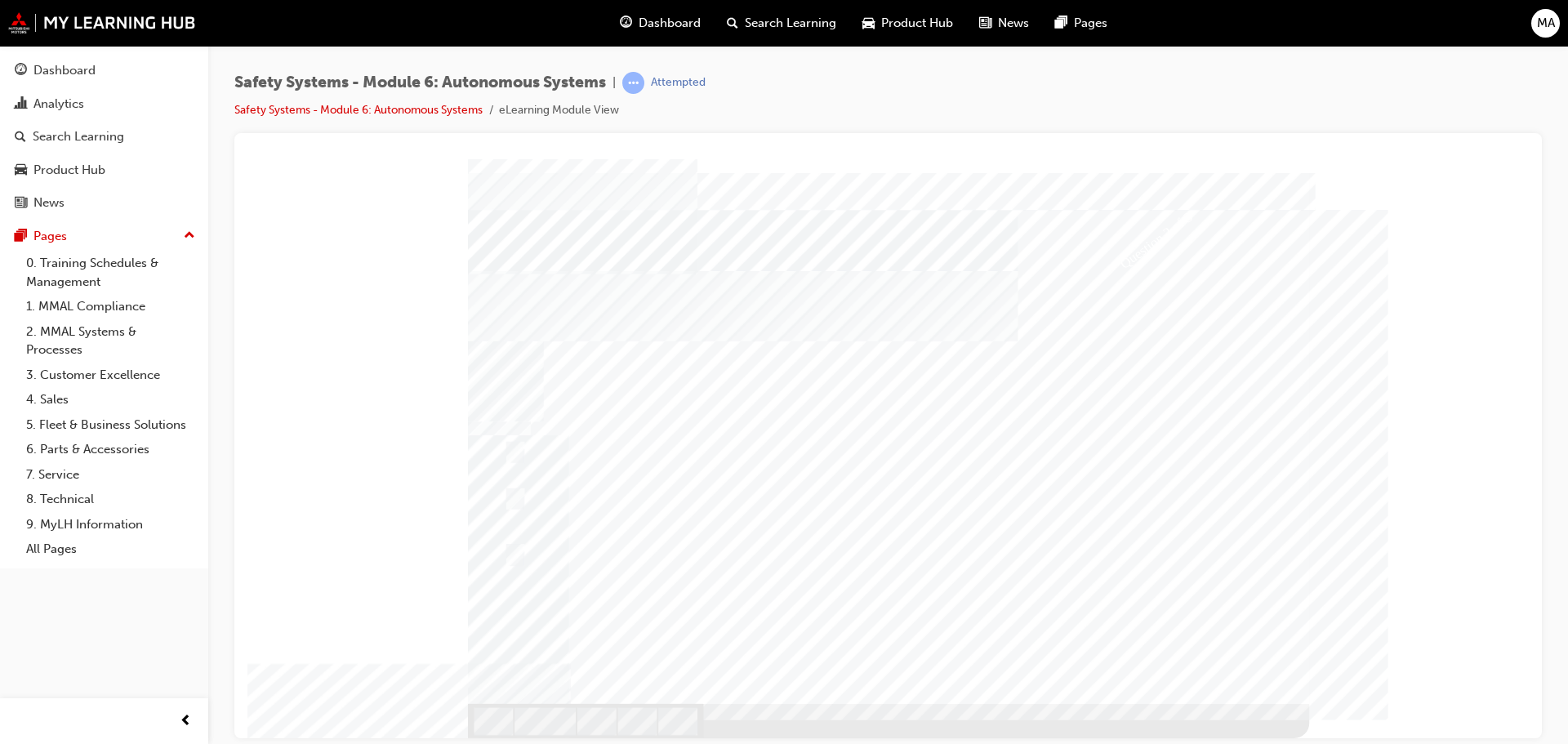
click at [512, 552] on div at bounding box center [889, 448] width 841 height 579
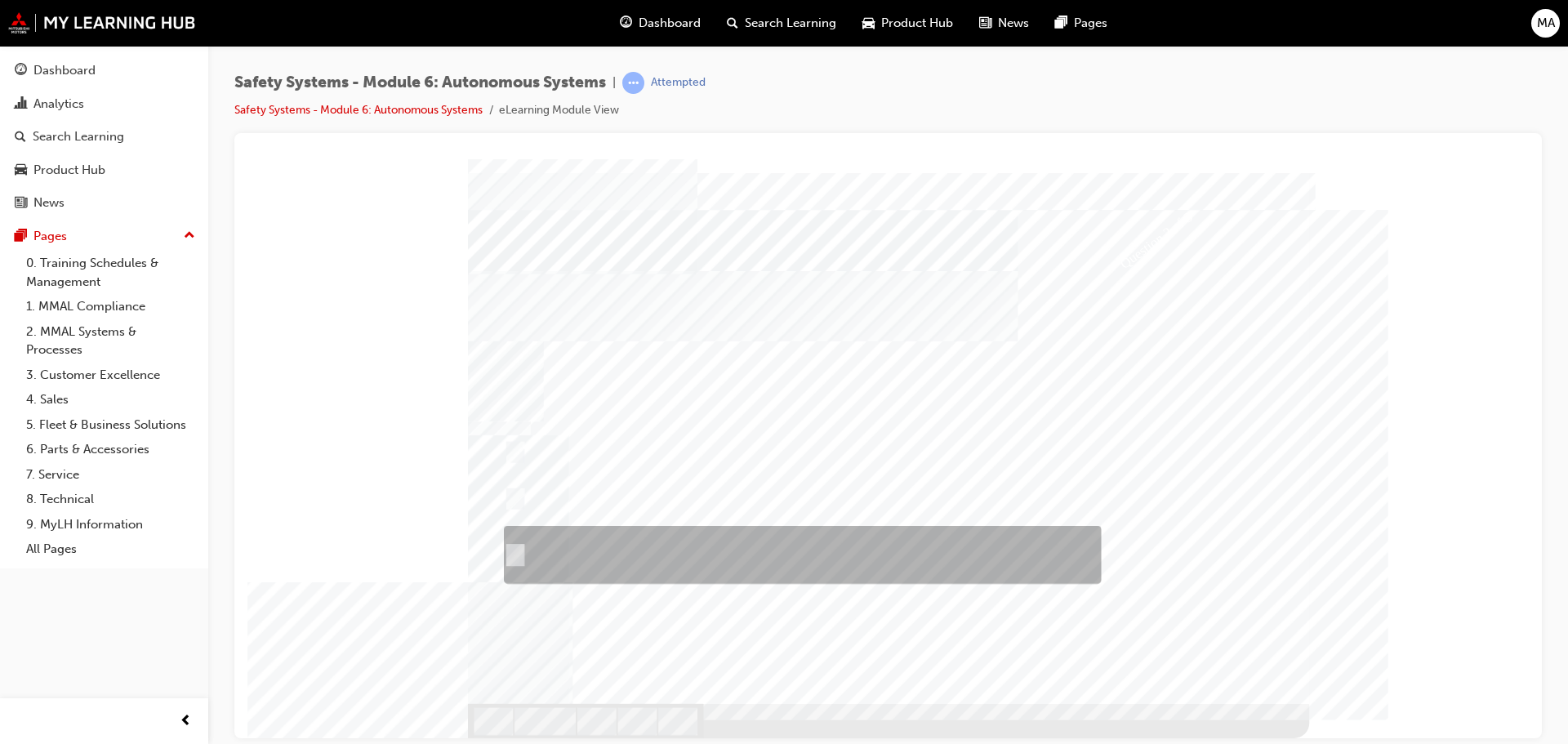
checkbox input "true"
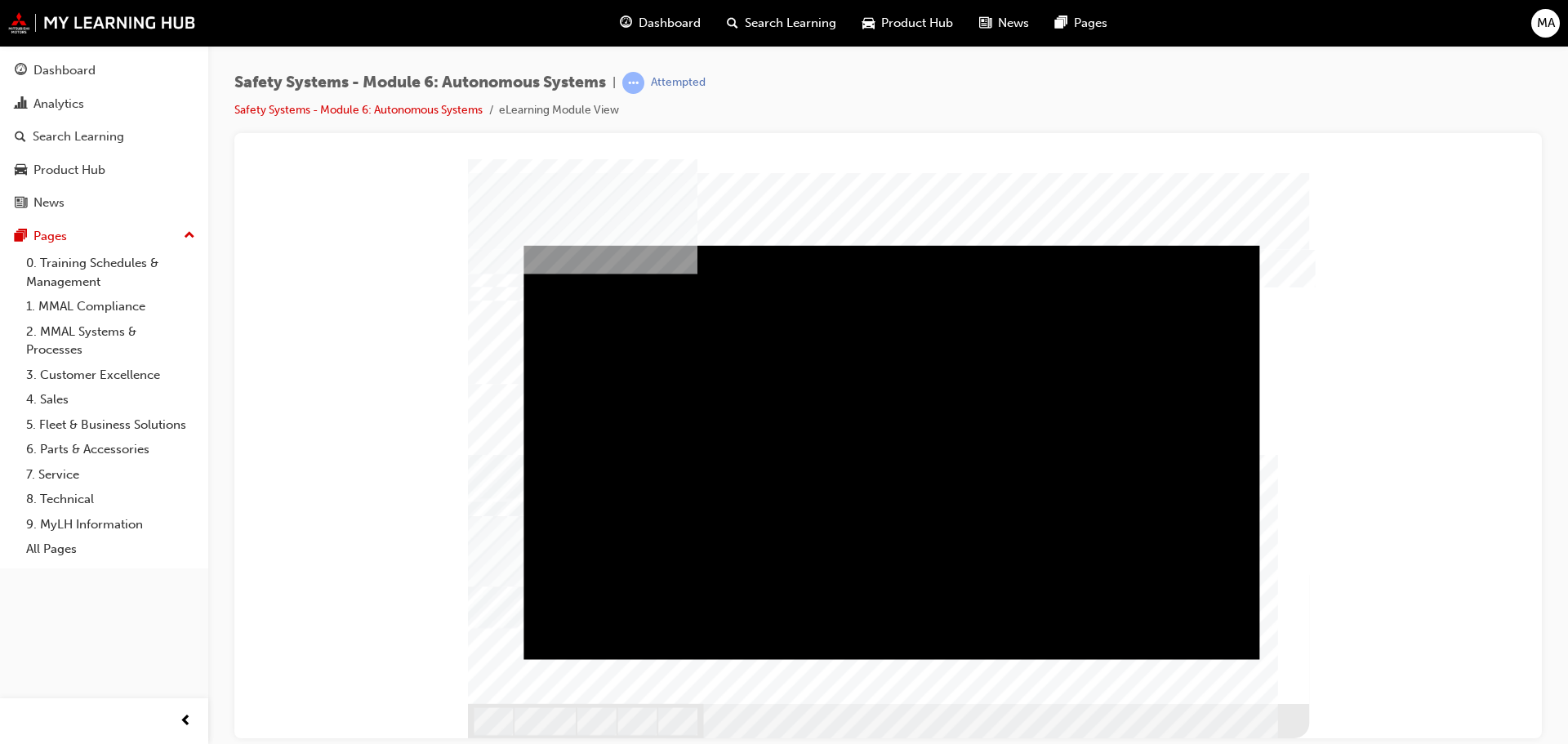
click at [899, 245] on div "Play" at bounding box center [892, 245] width 736 height 0
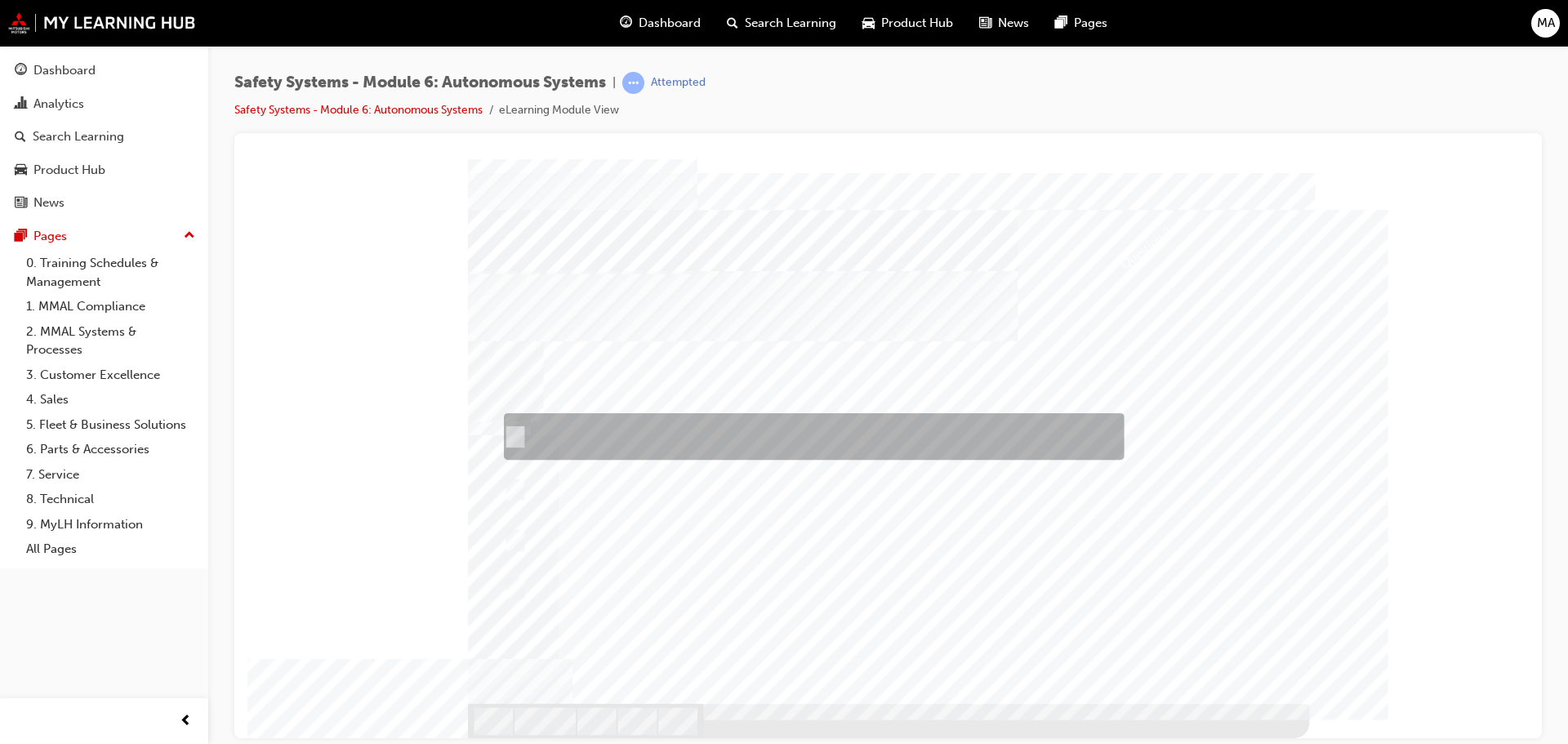
checkbox input "true"
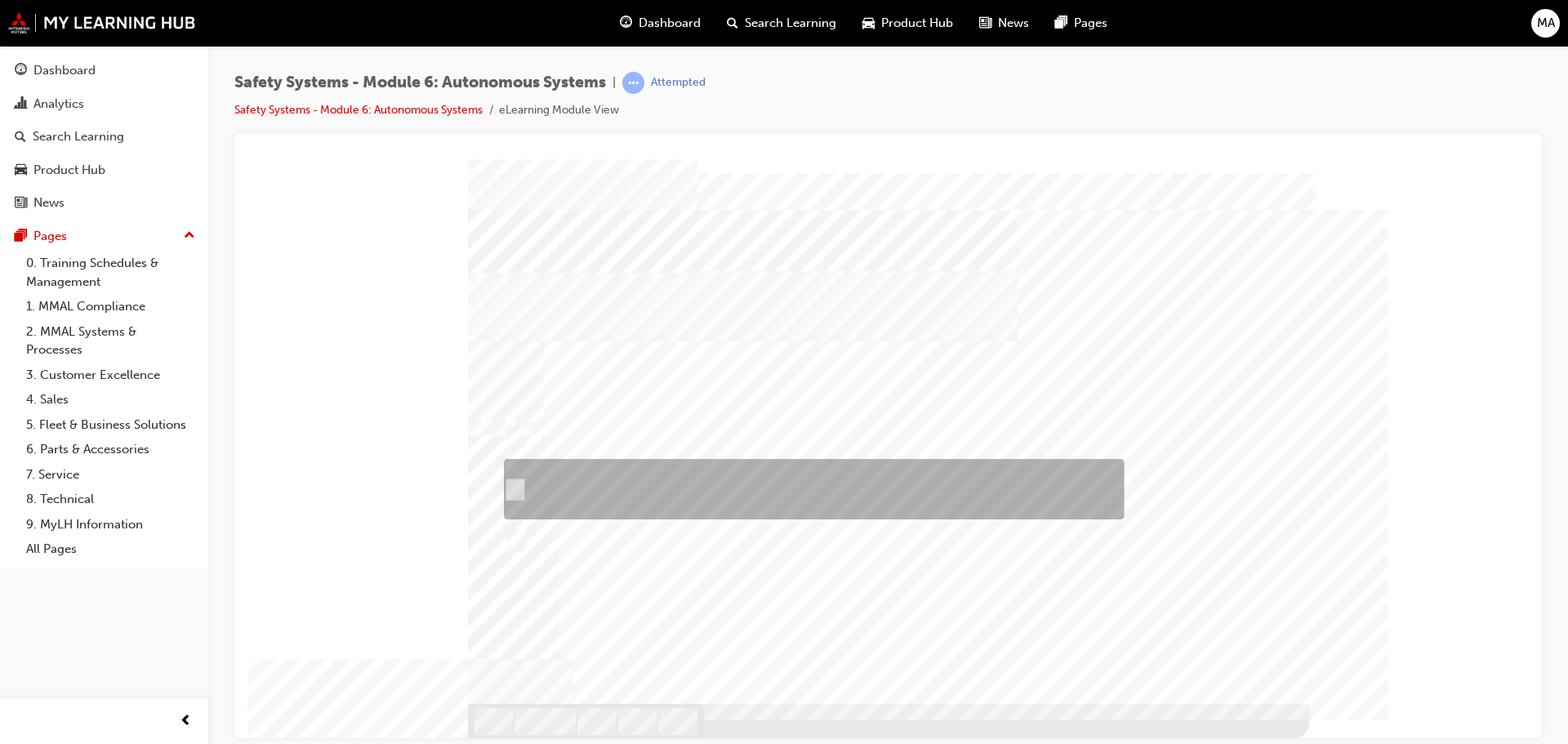
checkbox input "true"
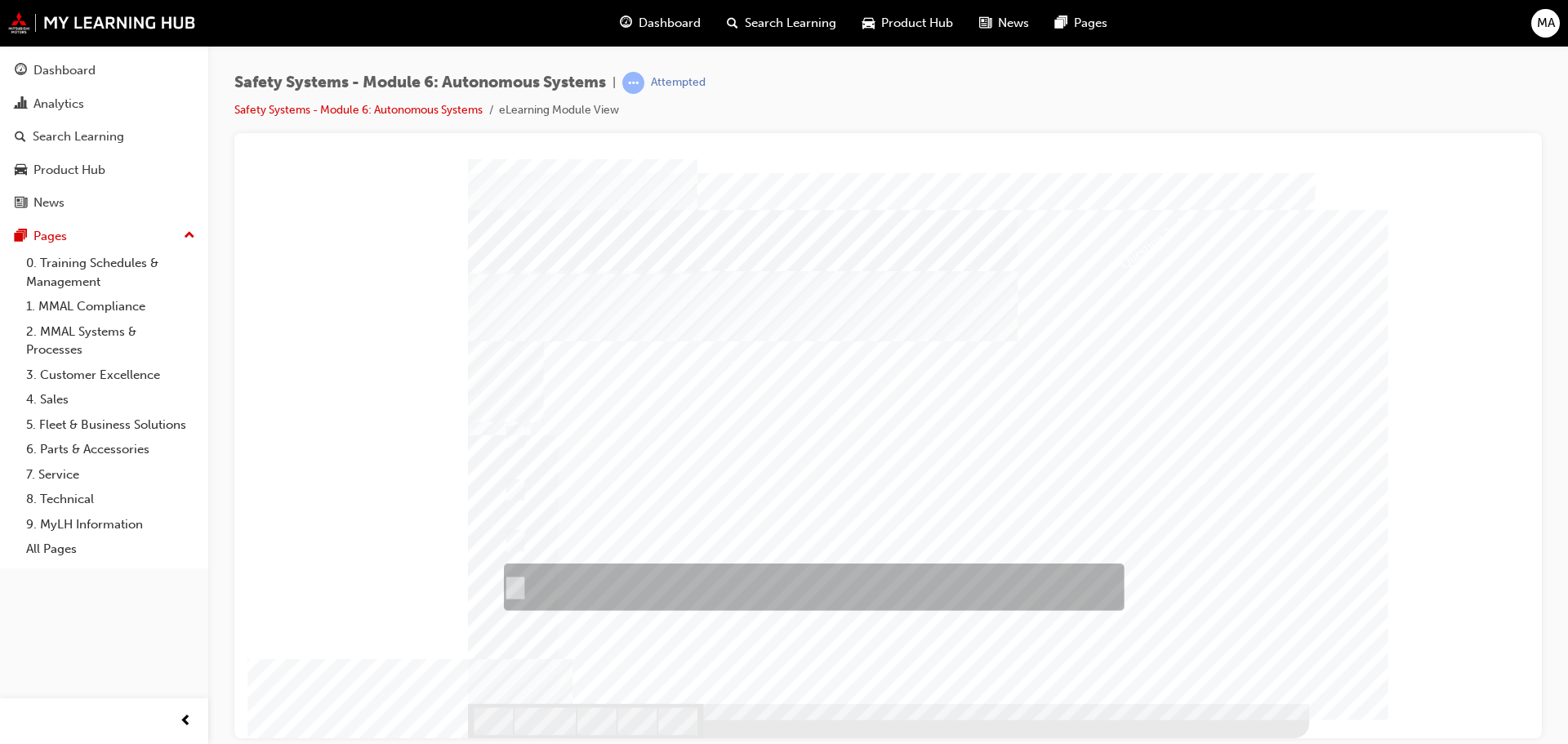
checkbox input "true"
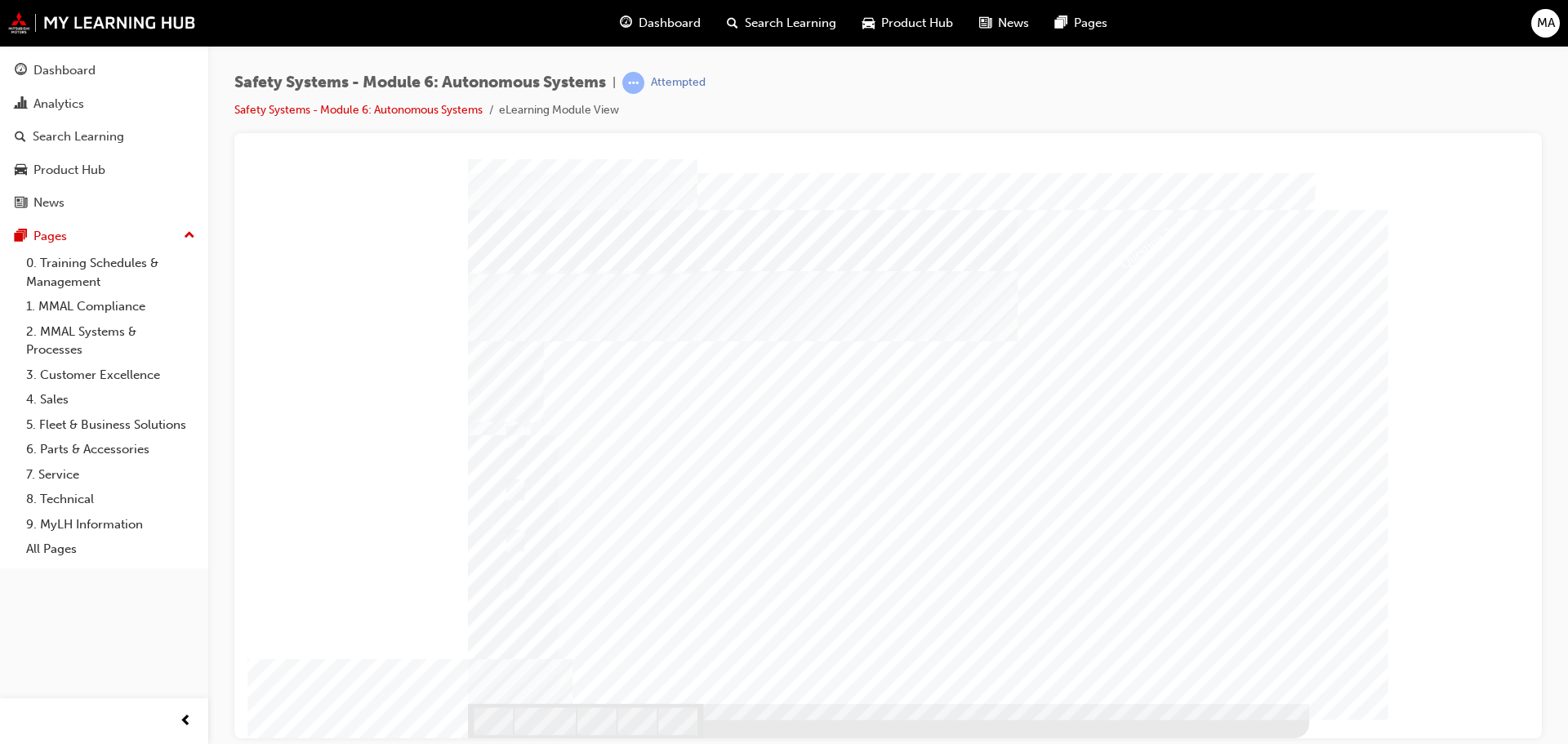
click at [520, 532] on div at bounding box center [889, 448] width 841 height 579
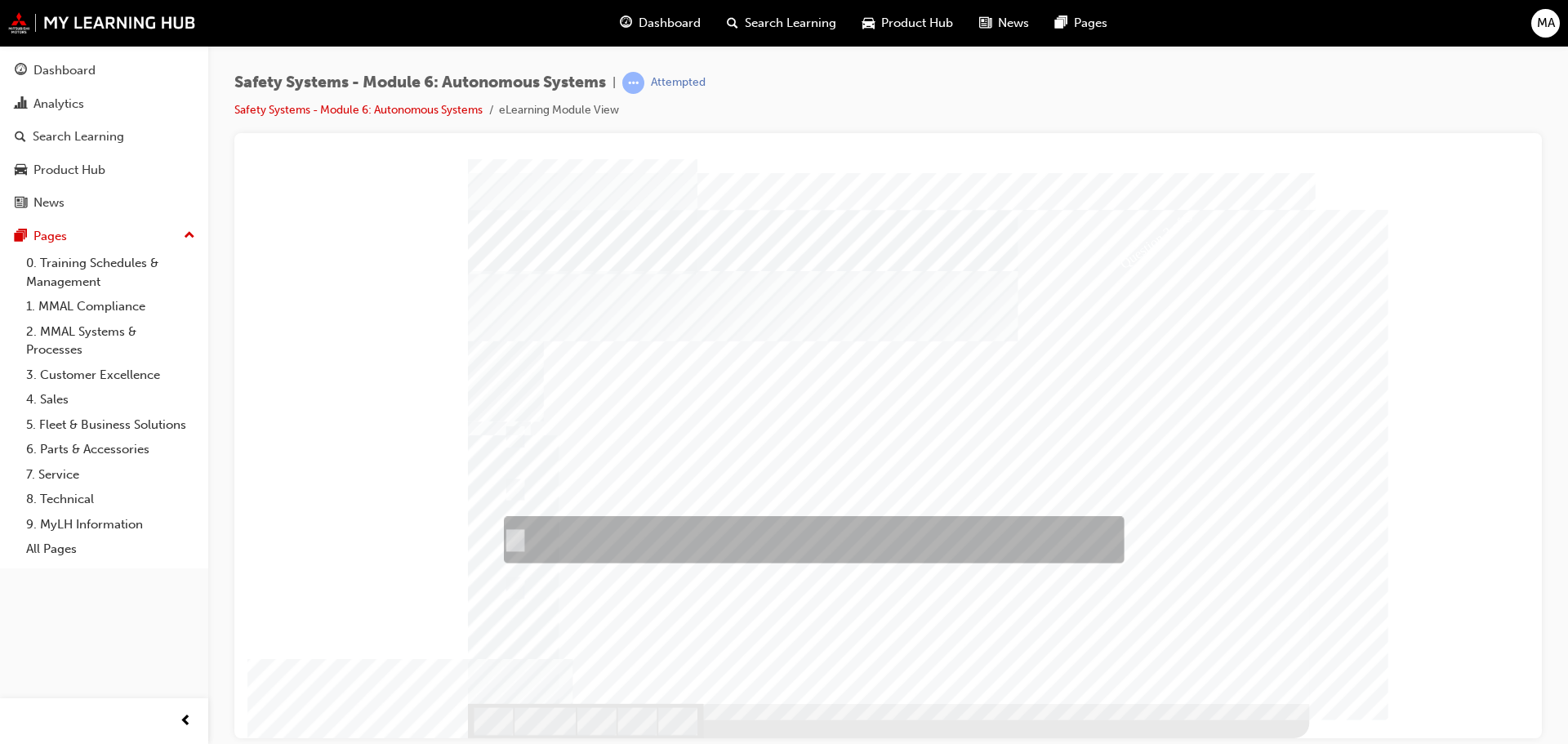
checkbox input "true"
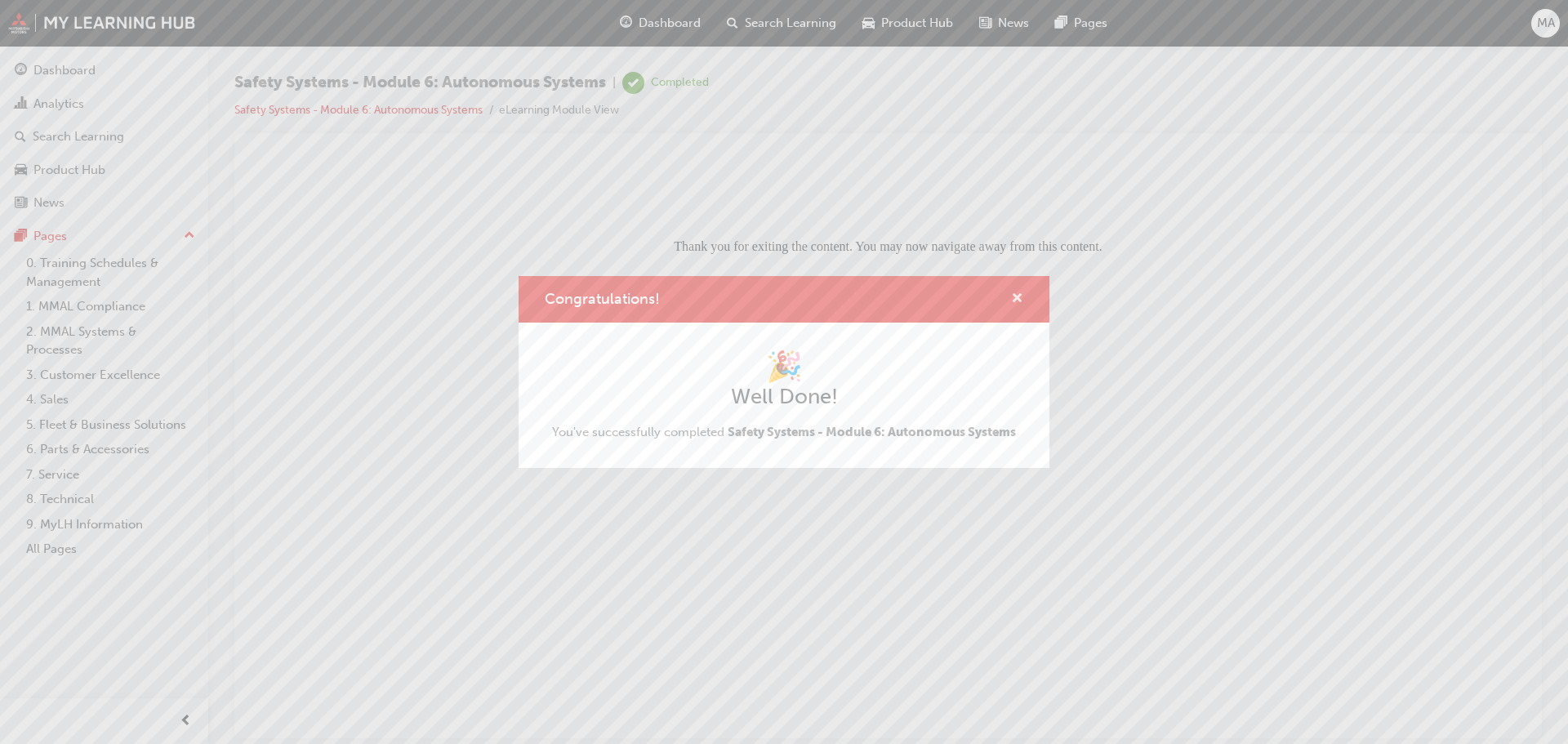
click at [1016, 297] on span "cross-icon" at bounding box center [1017, 299] width 13 height 15
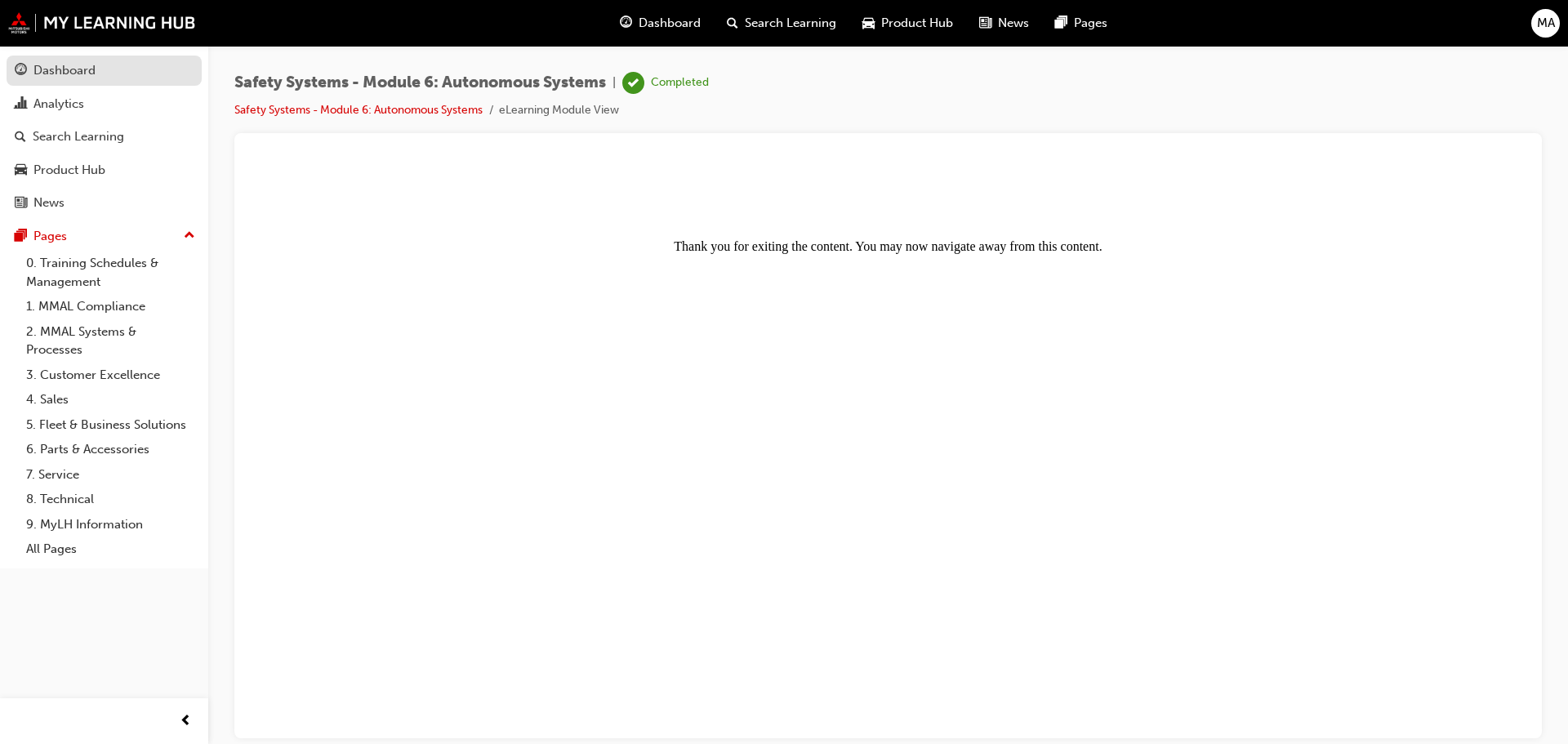
click at [87, 64] on div "Dashboard" at bounding box center [64, 70] width 62 height 19
